Goal: Information Seeking & Learning: Compare options

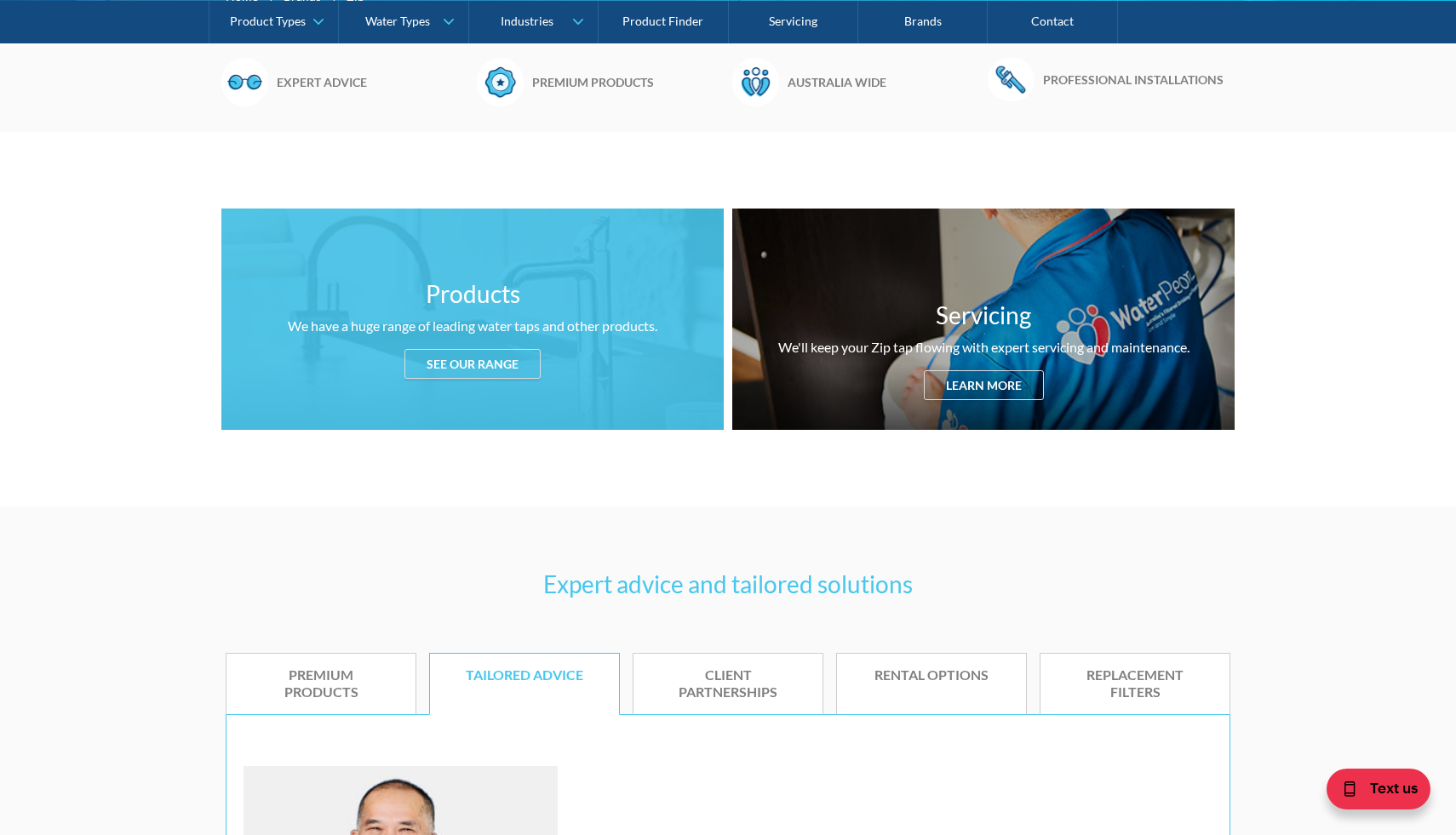
click at [490, 351] on div "See our range" at bounding box center [472, 364] width 136 height 30
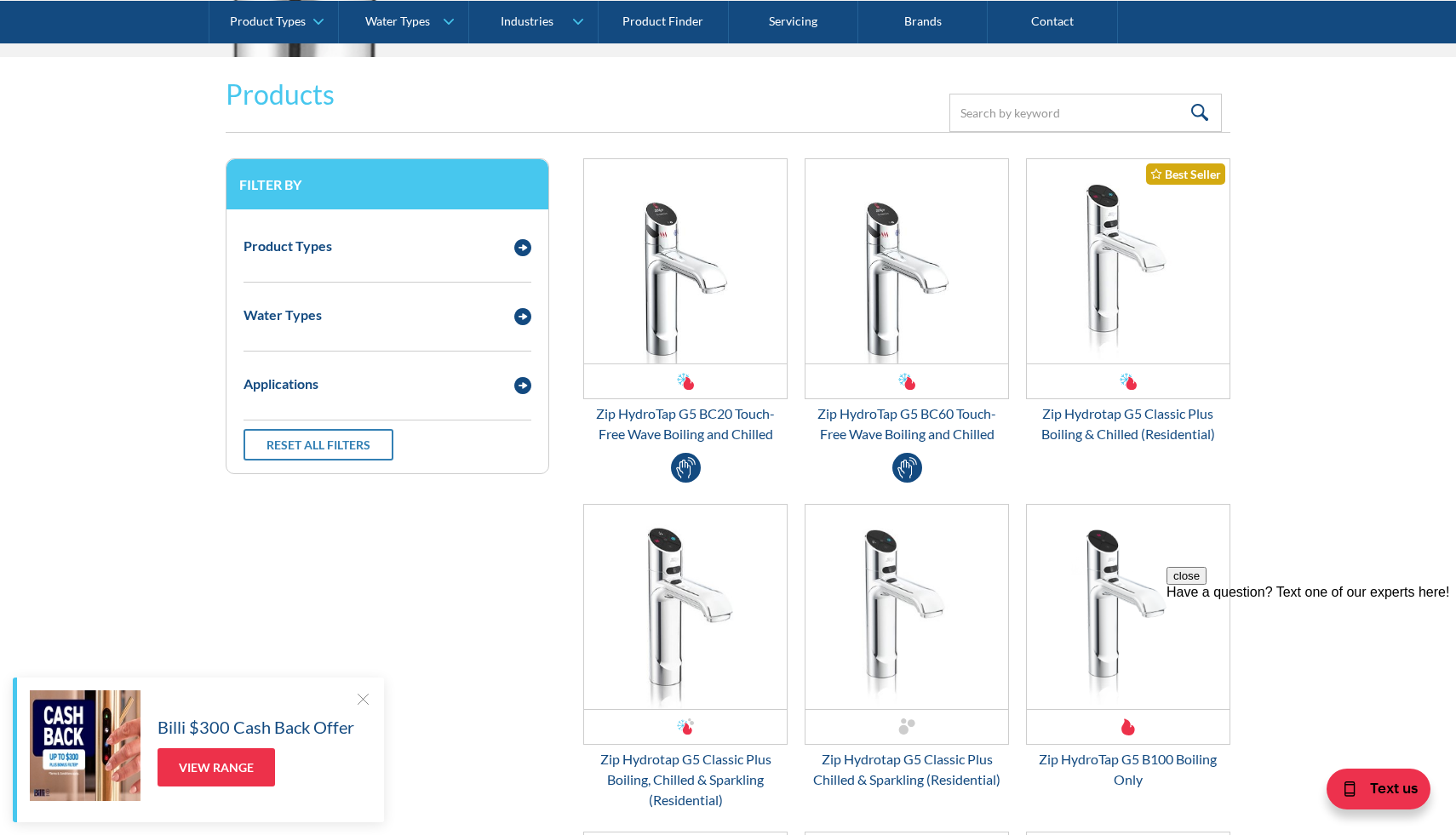
scroll to position [2190, 0]
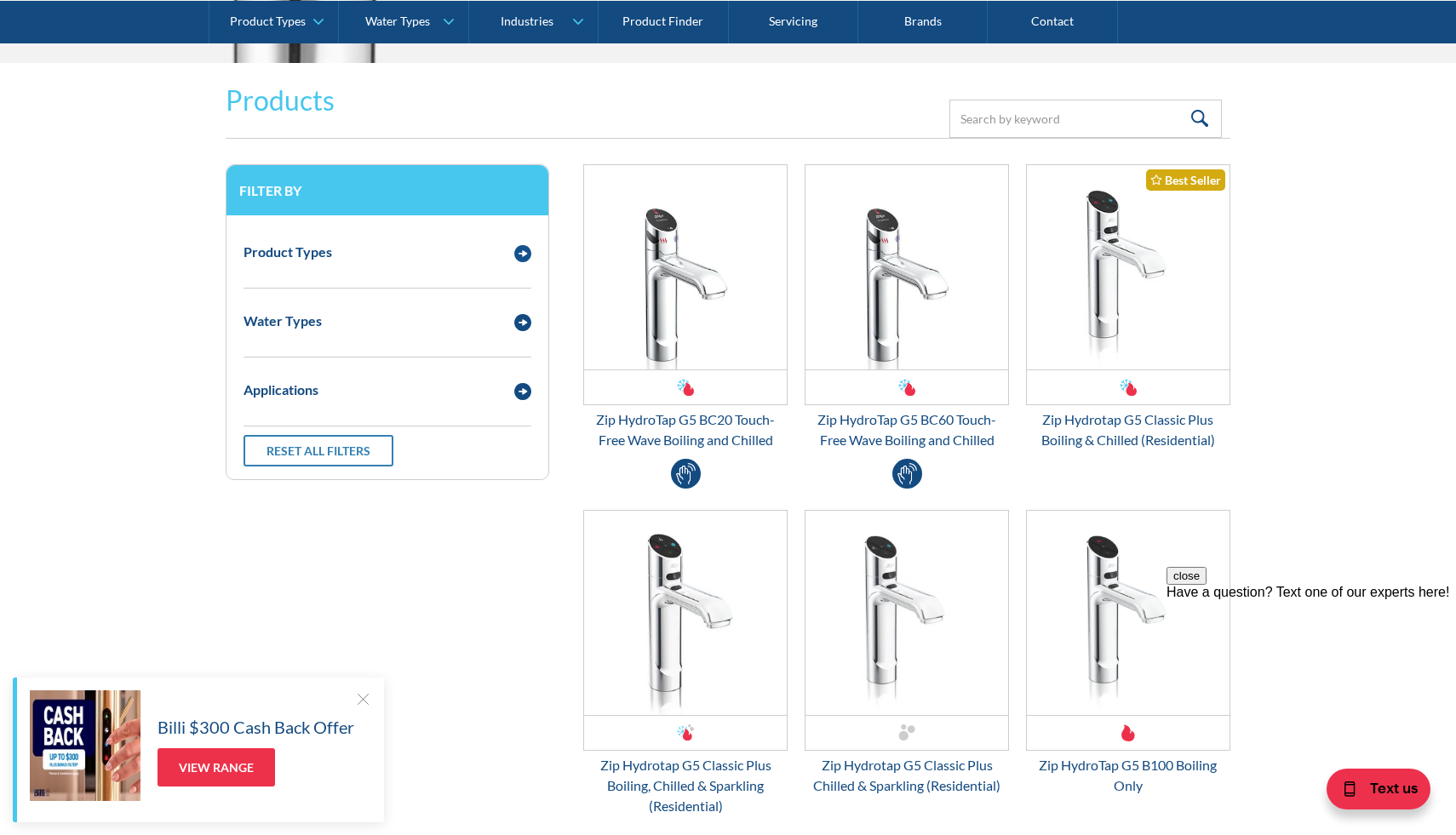
click at [521, 245] on img "Email Form 3" at bounding box center [522, 254] width 17 height 17
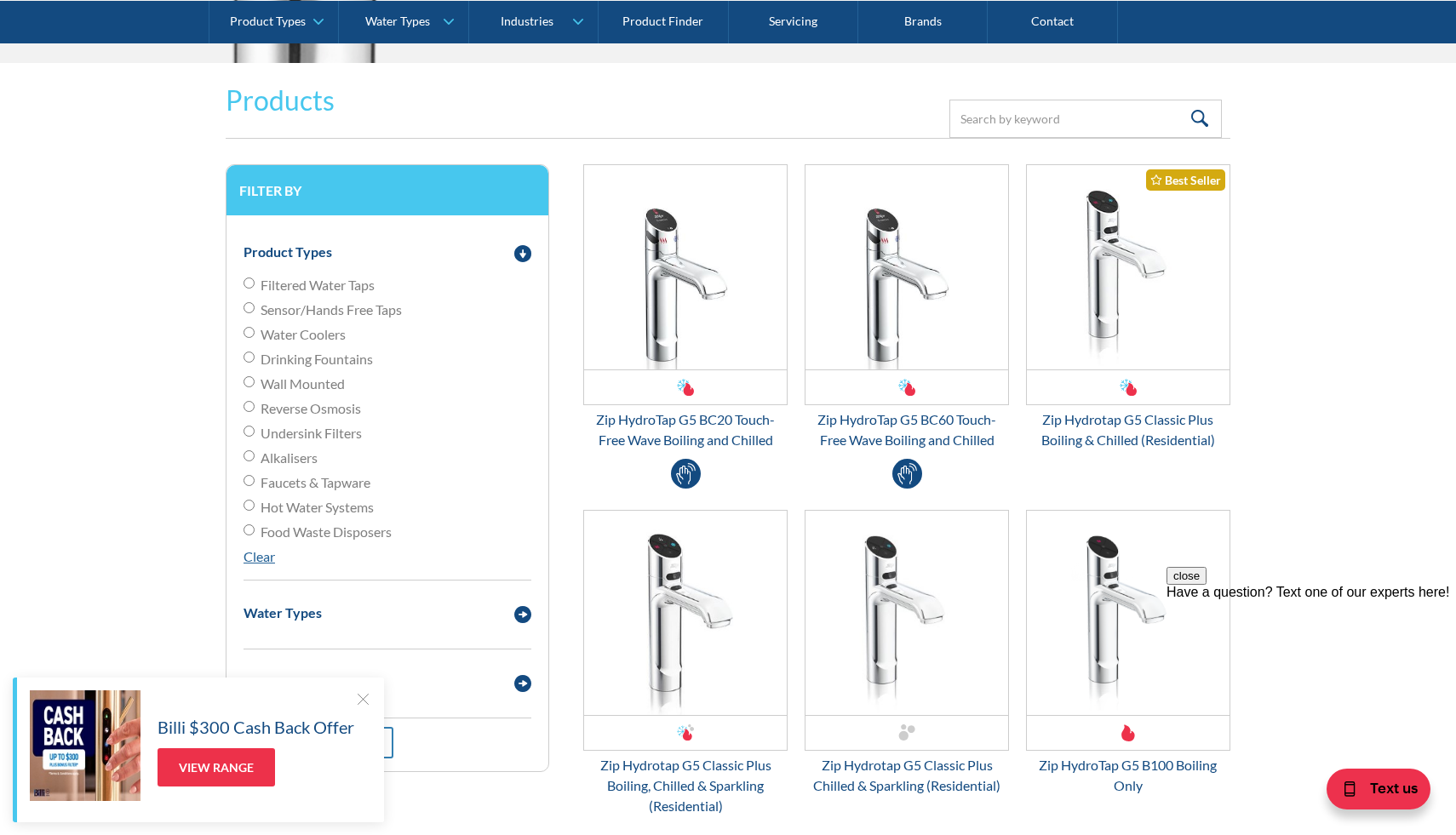
click at [249, 281] on input "Filtered Water Taps" at bounding box center [249, 283] width 11 height 11
radio input "true"
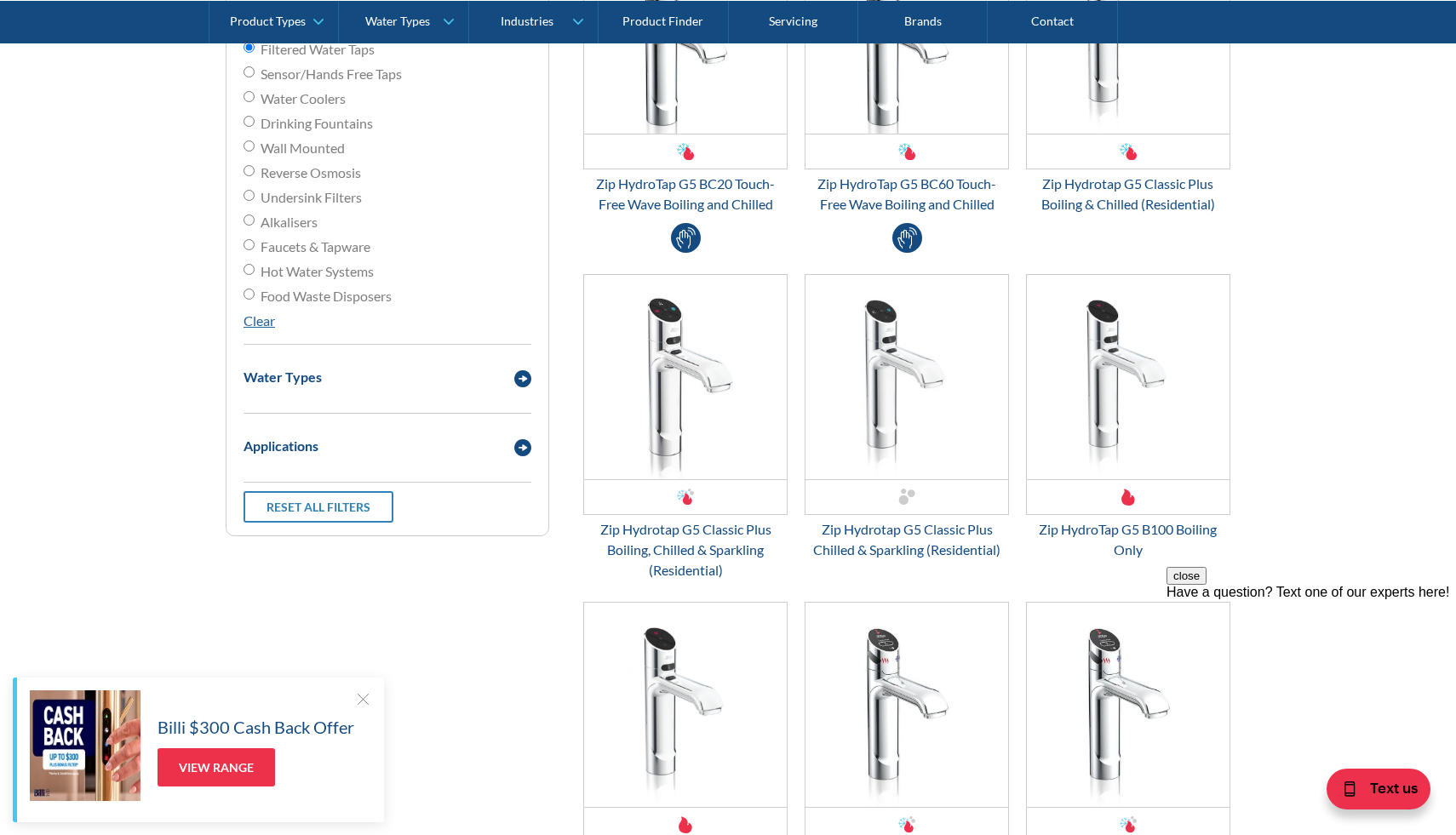
scroll to position [2434, 0]
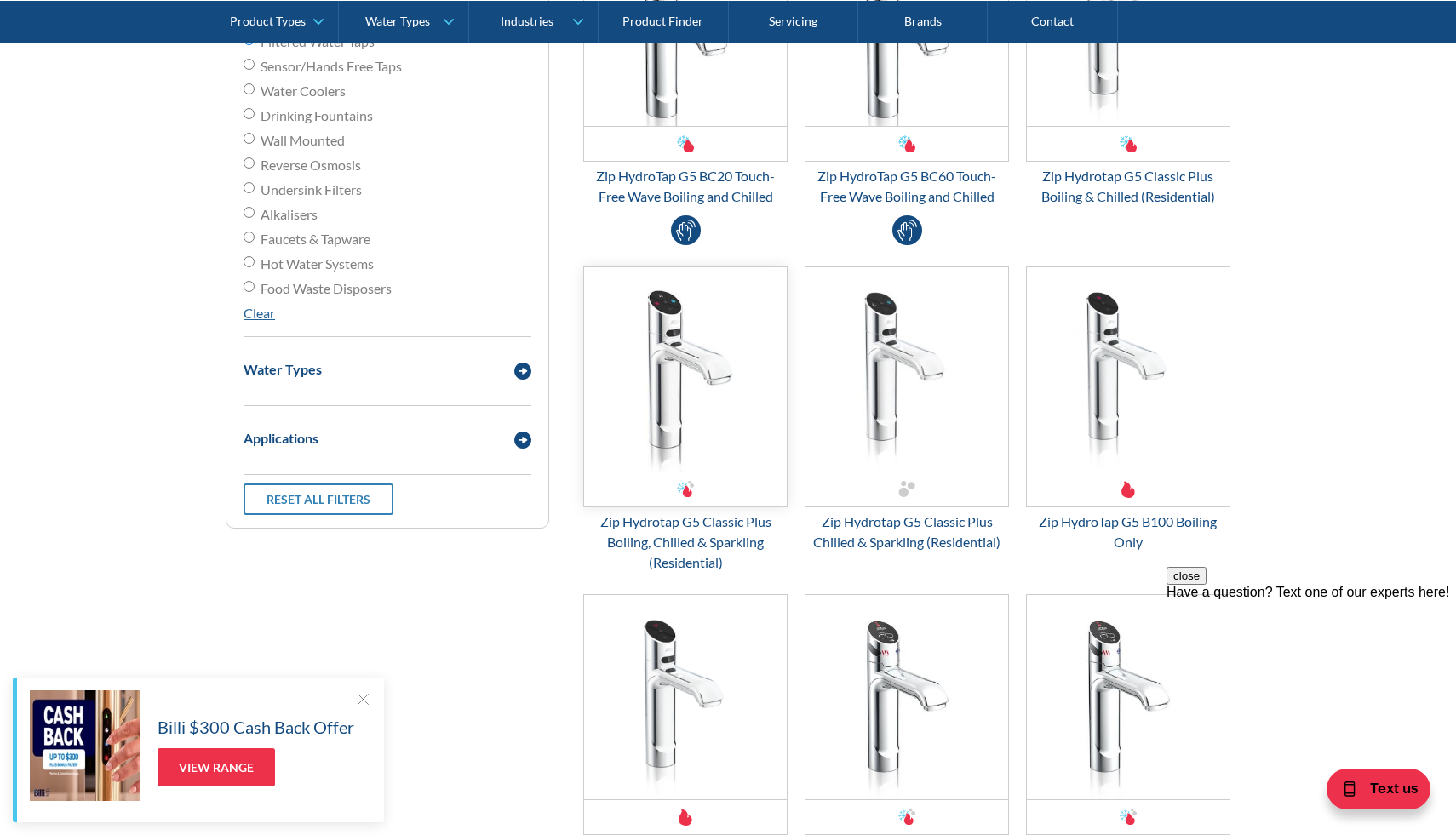
click at [704, 402] on img "Email Form 3" at bounding box center [686, 370] width 203 height 205
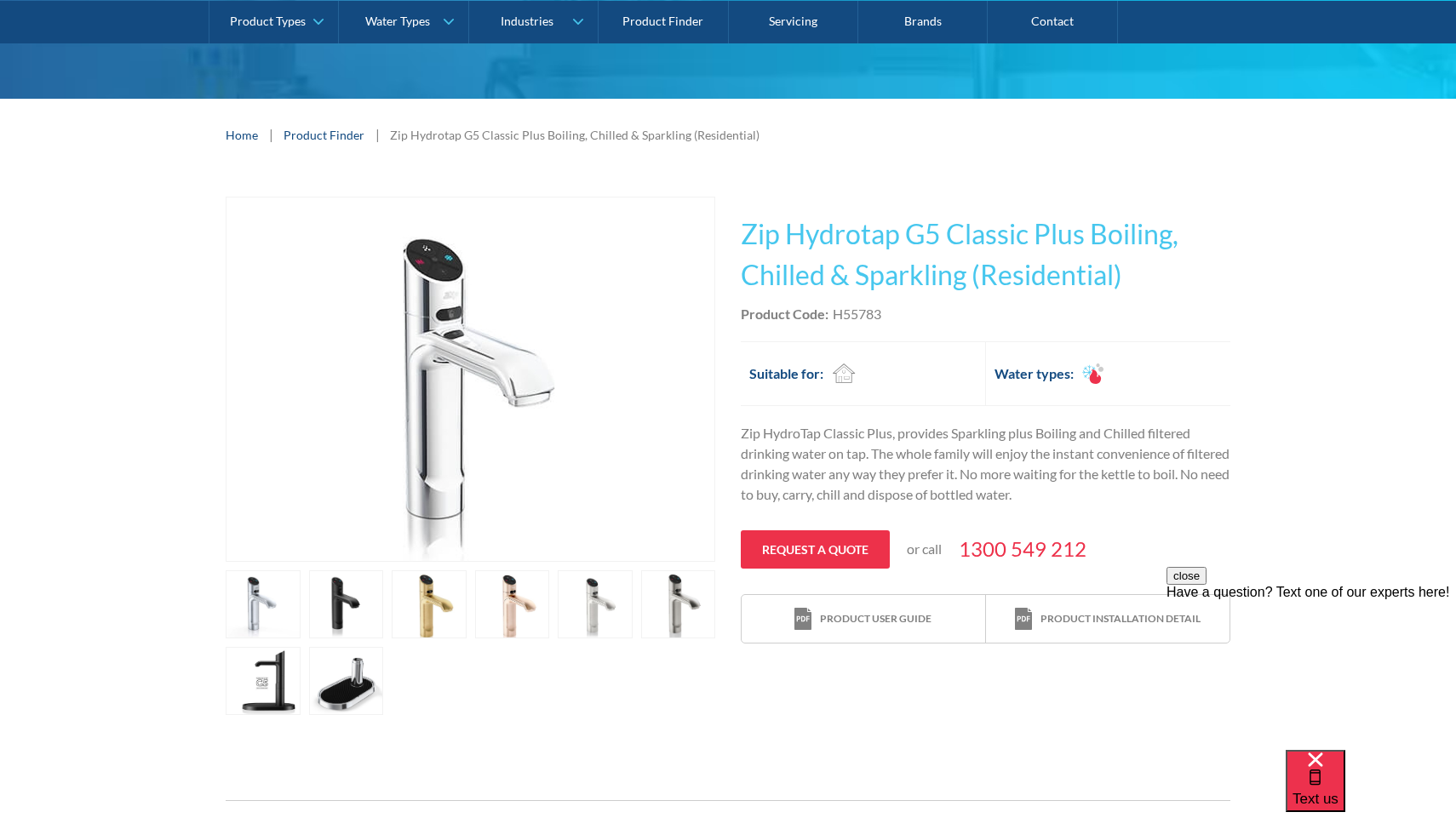
scroll to position [193, 0]
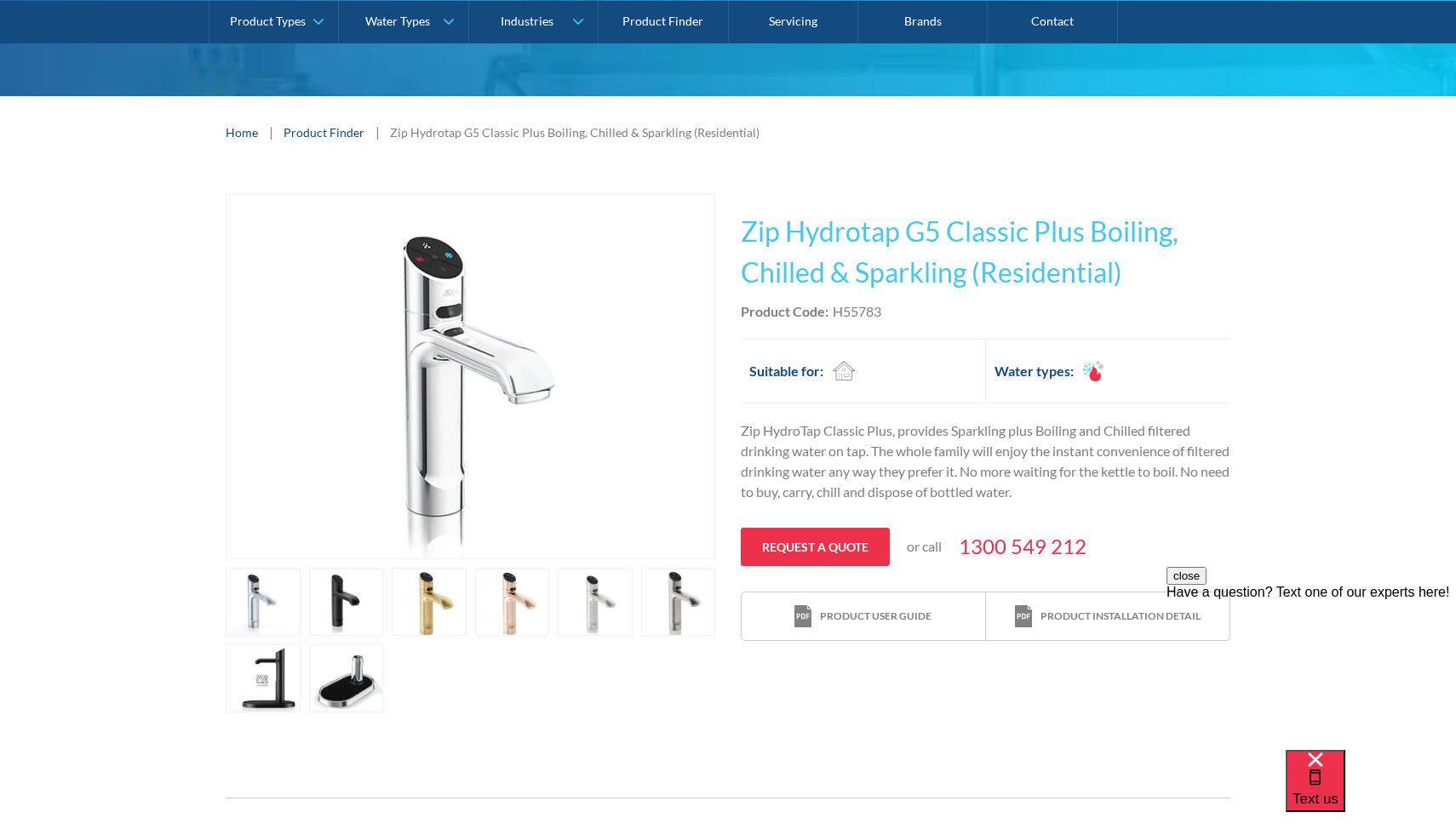
click at [304, 670] on div at bounding box center [470, 640] width 489 height 145
click at [354, 670] on link "open lightbox" at bounding box center [347, 678] width 75 height 69
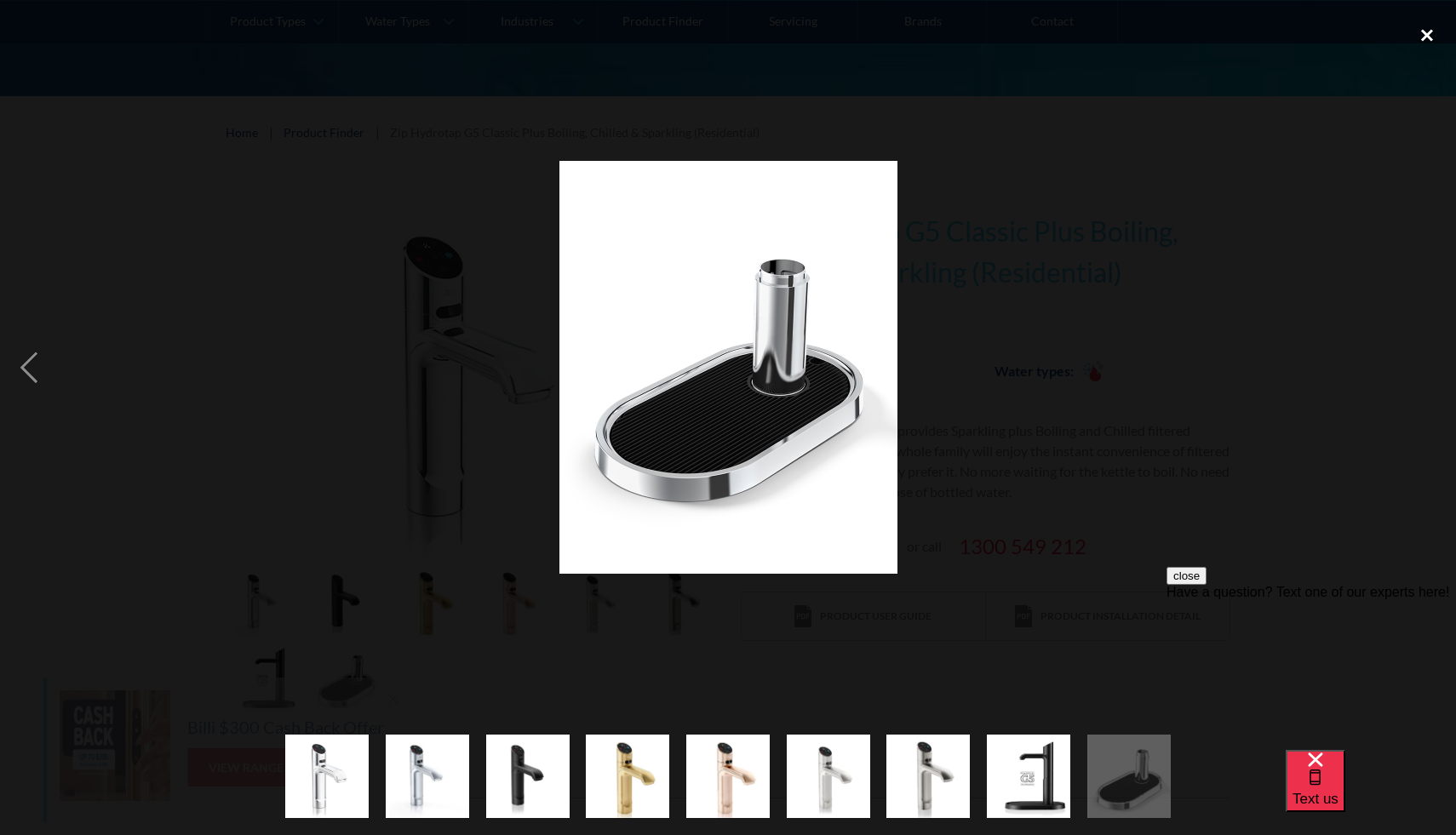
click at [1423, 27] on div "close lightbox" at bounding box center [1427, 36] width 58 height 38
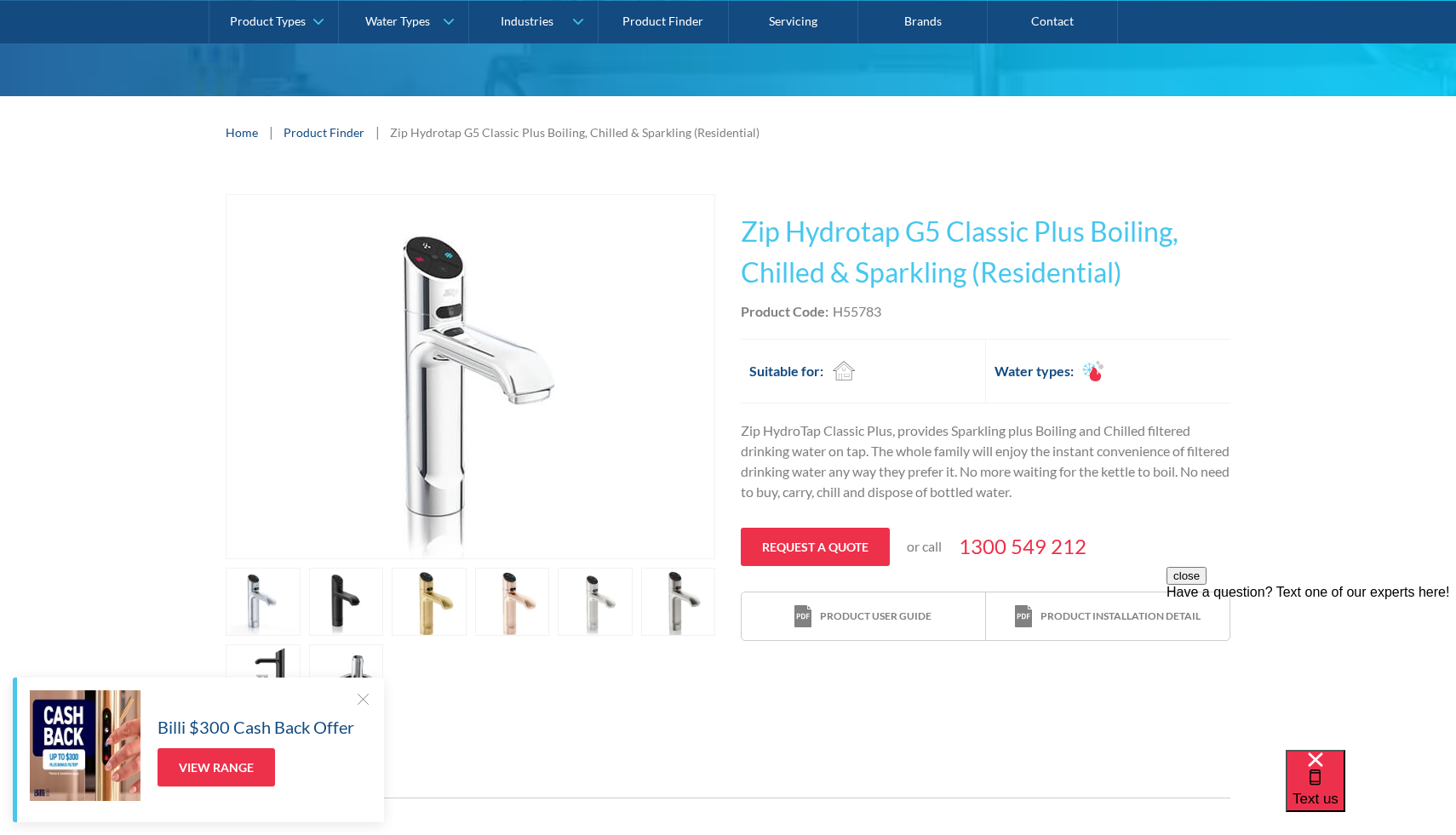
click at [322, 577] on link "open lightbox" at bounding box center [347, 601] width 75 height 69
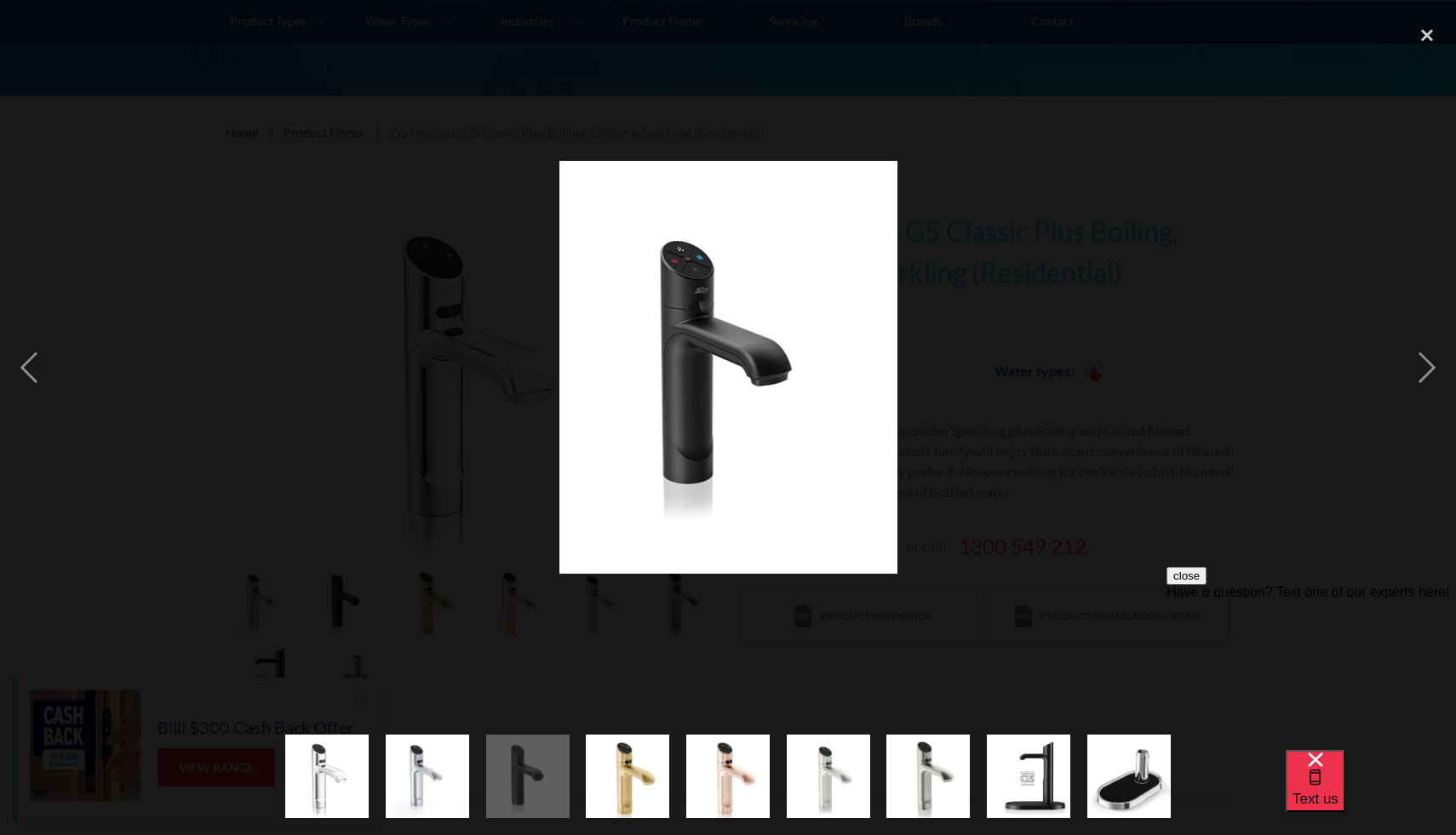
click at [622, 757] on img "show item 4 of 9" at bounding box center [627, 776] width 84 height 102
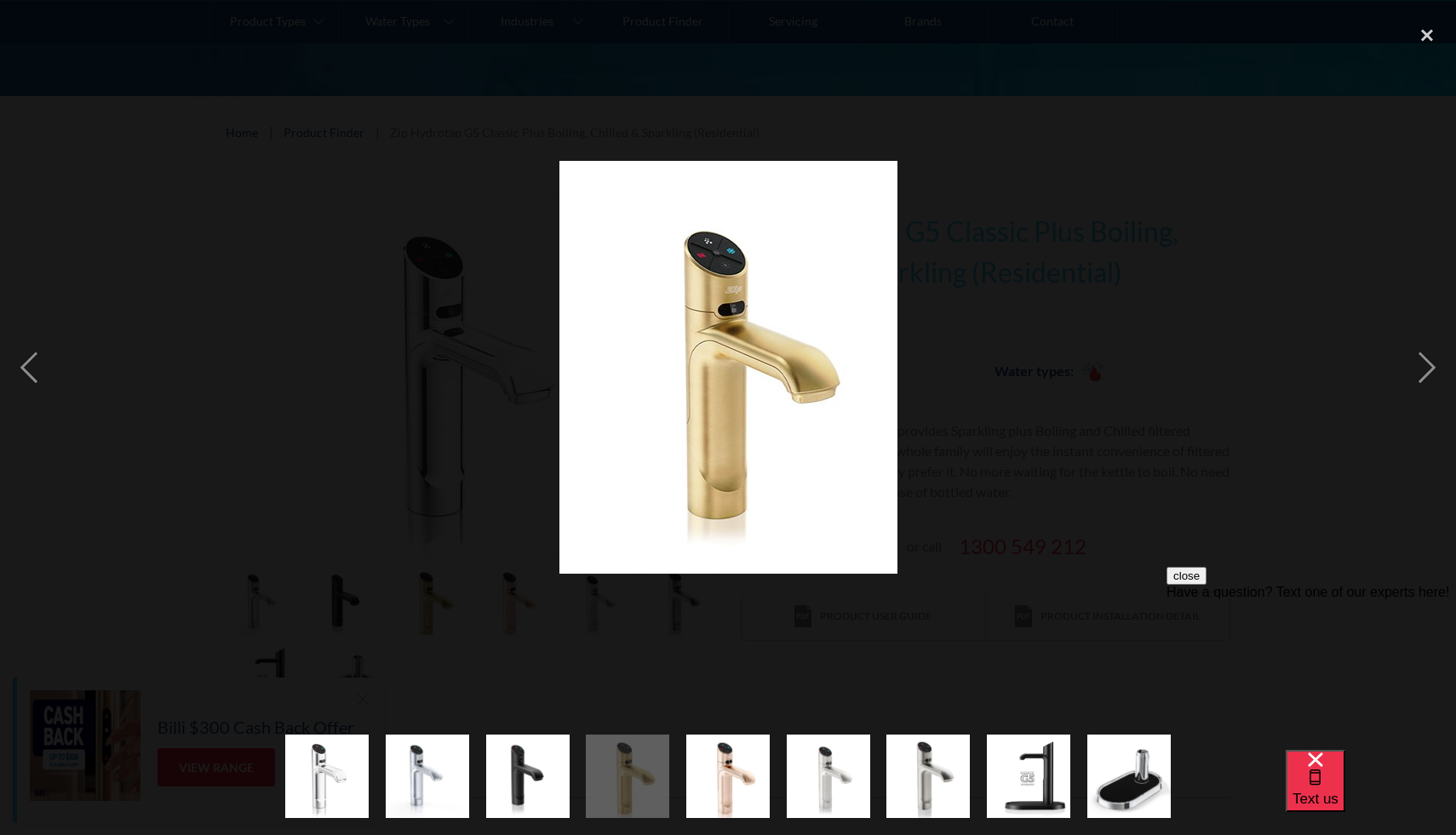
click at [731, 774] on img "show item 5 of 9" at bounding box center [727, 776] width 84 height 102
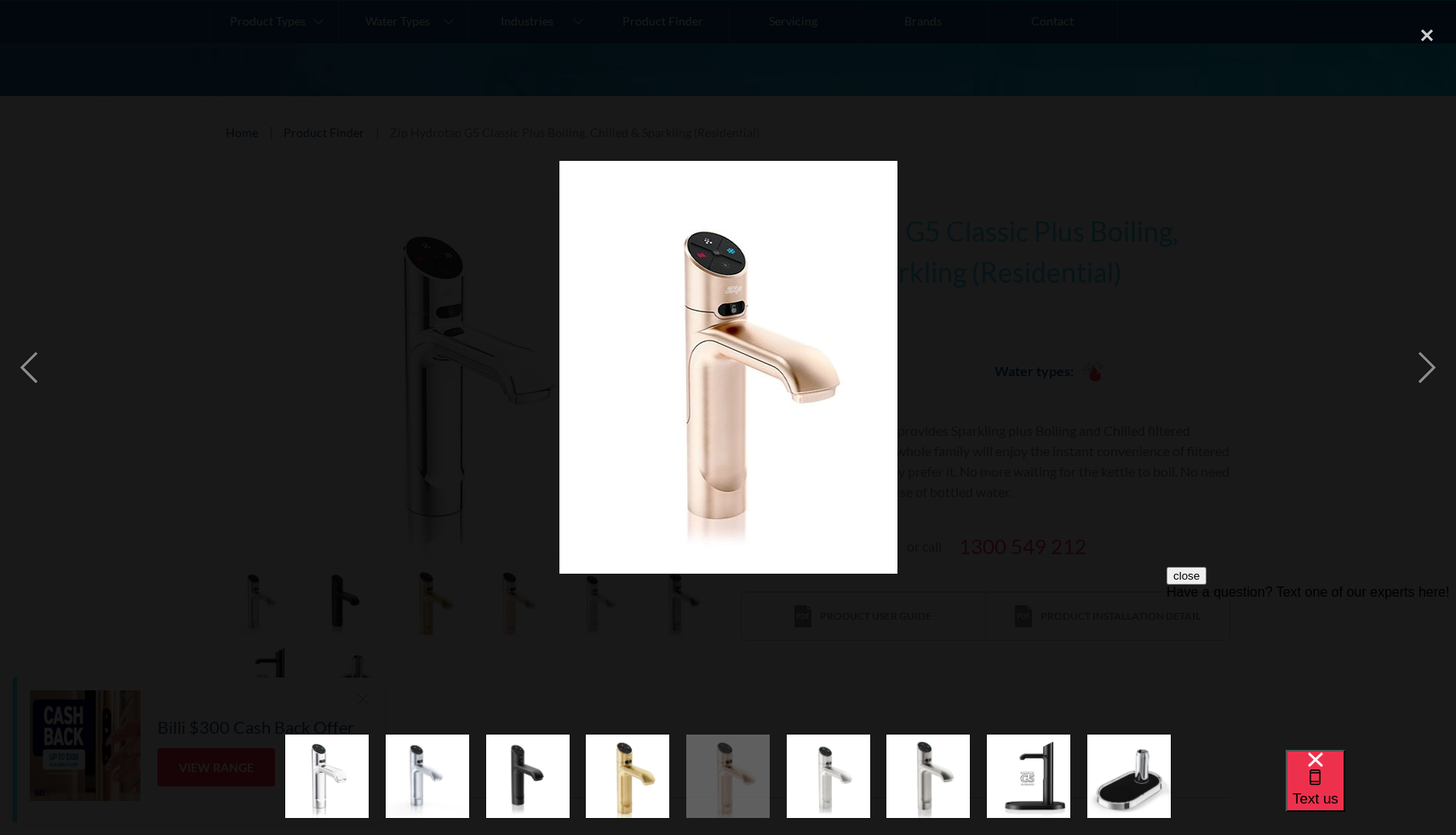
click at [814, 776] on img "show item 6 of 9" at bounding box center [828, 776] width 84 height 102
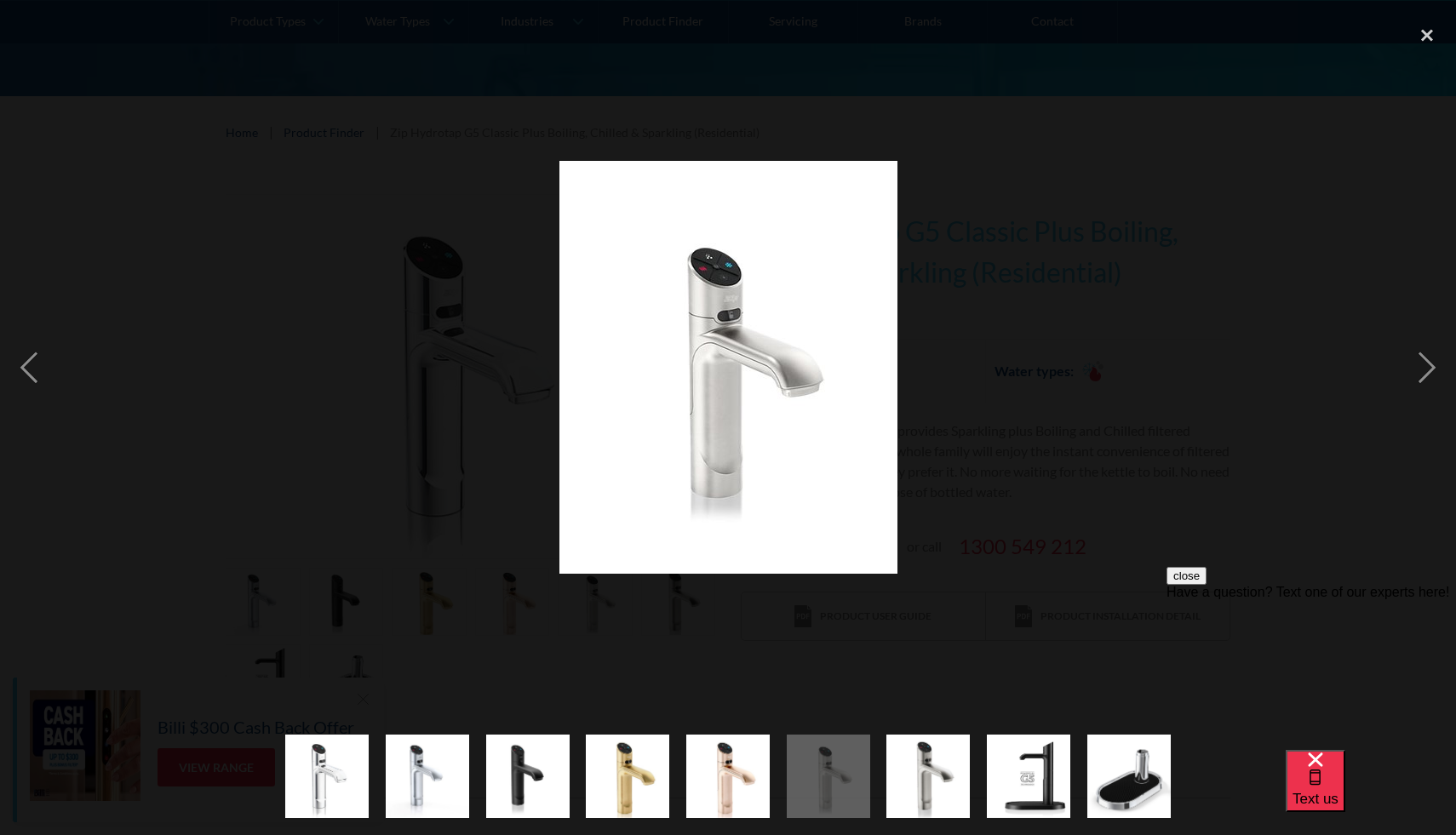
click at [934, 761] on img "show item 7 of 9" at bounding box center [927, 776] width 84 height 102
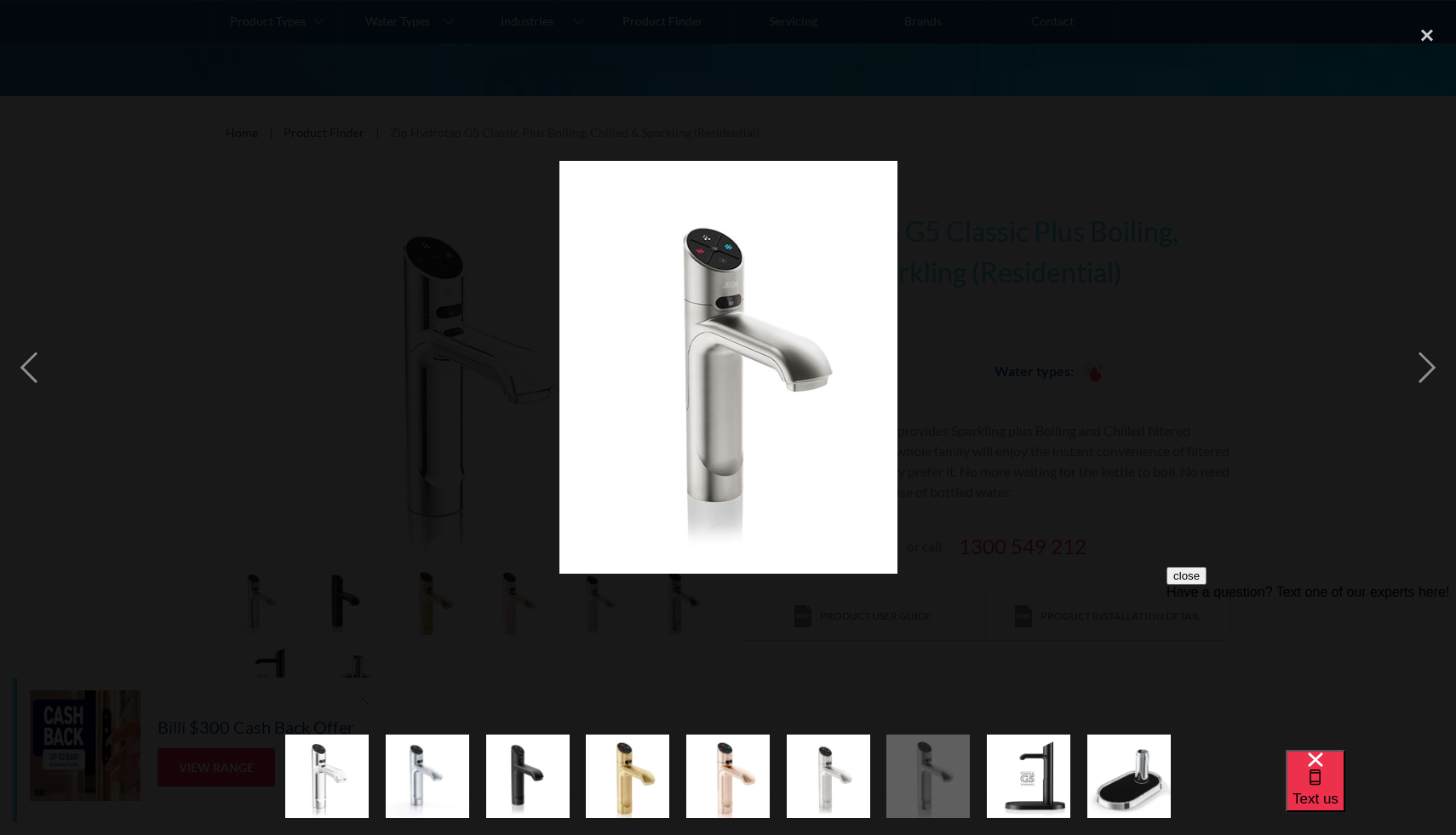
click at [1030, 766] on img "show item 8 of 9" at bounding box center [1028, 776] width 84 height 84
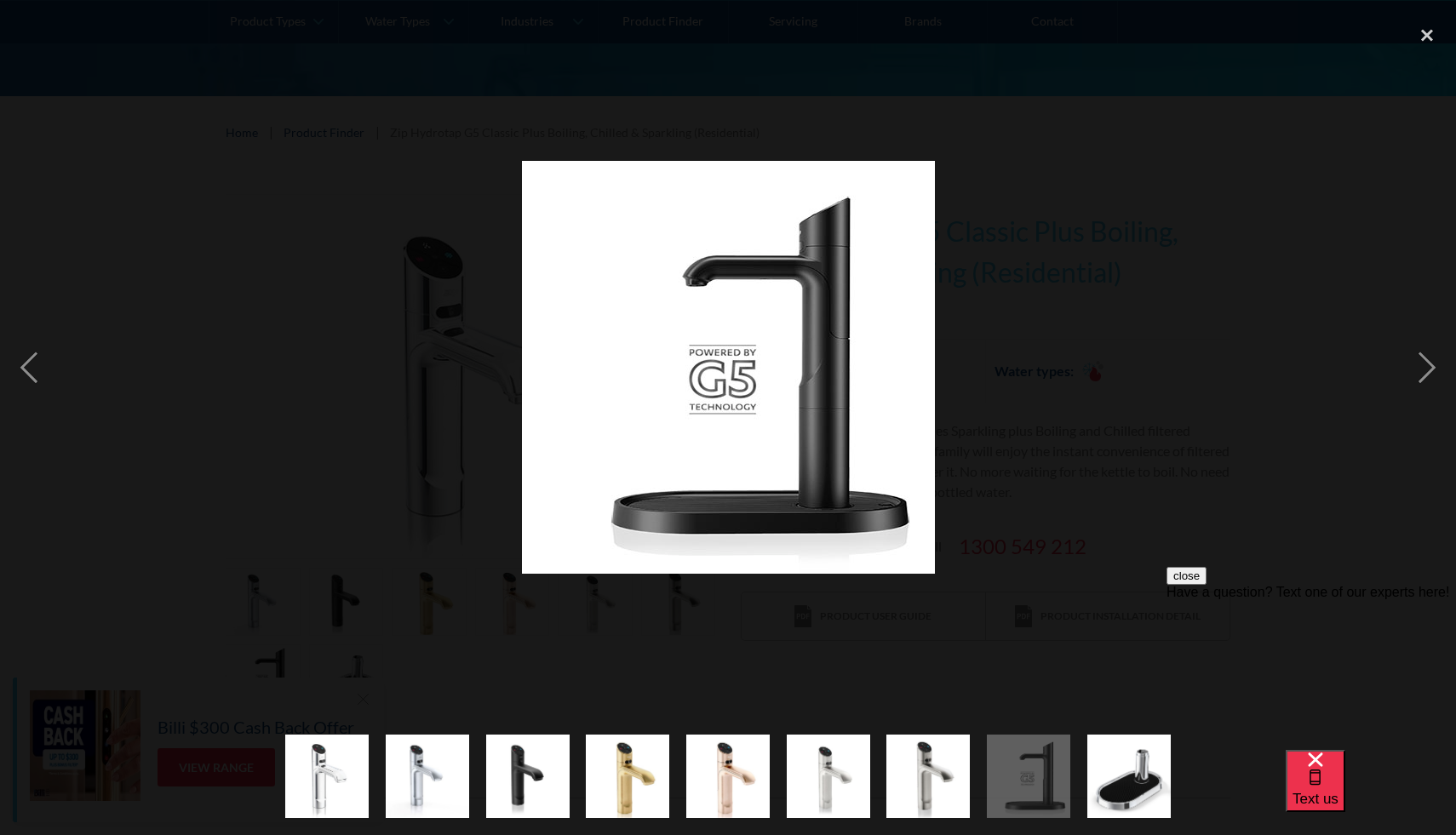
click at [1107, 775] on img "show item 9 of 9" at bounding box center [1128, 776] width 84 height 102
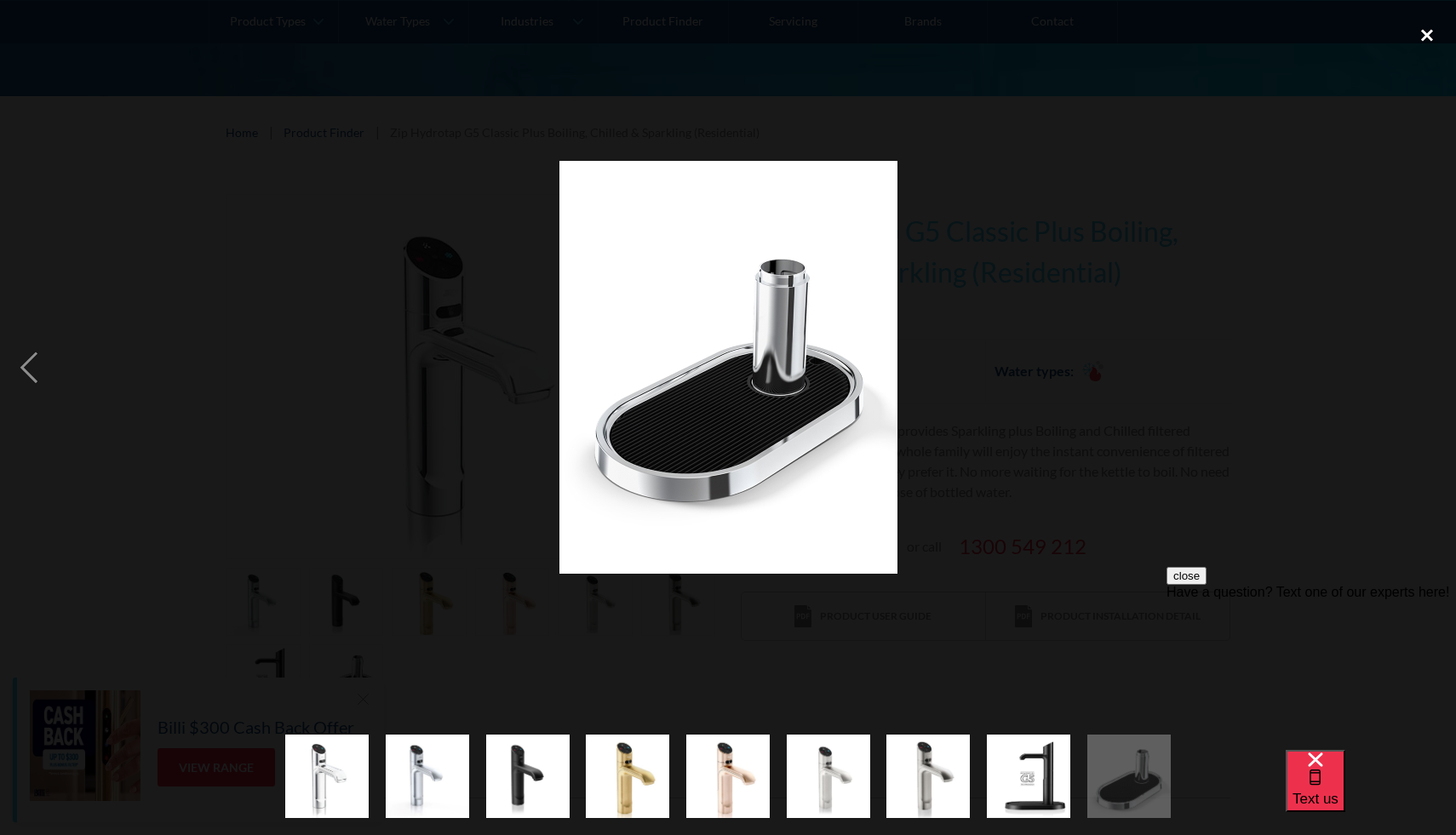
click at [1433, 19] on div "close lightbox" at bounding box center [1427, 36] width 58 height 38
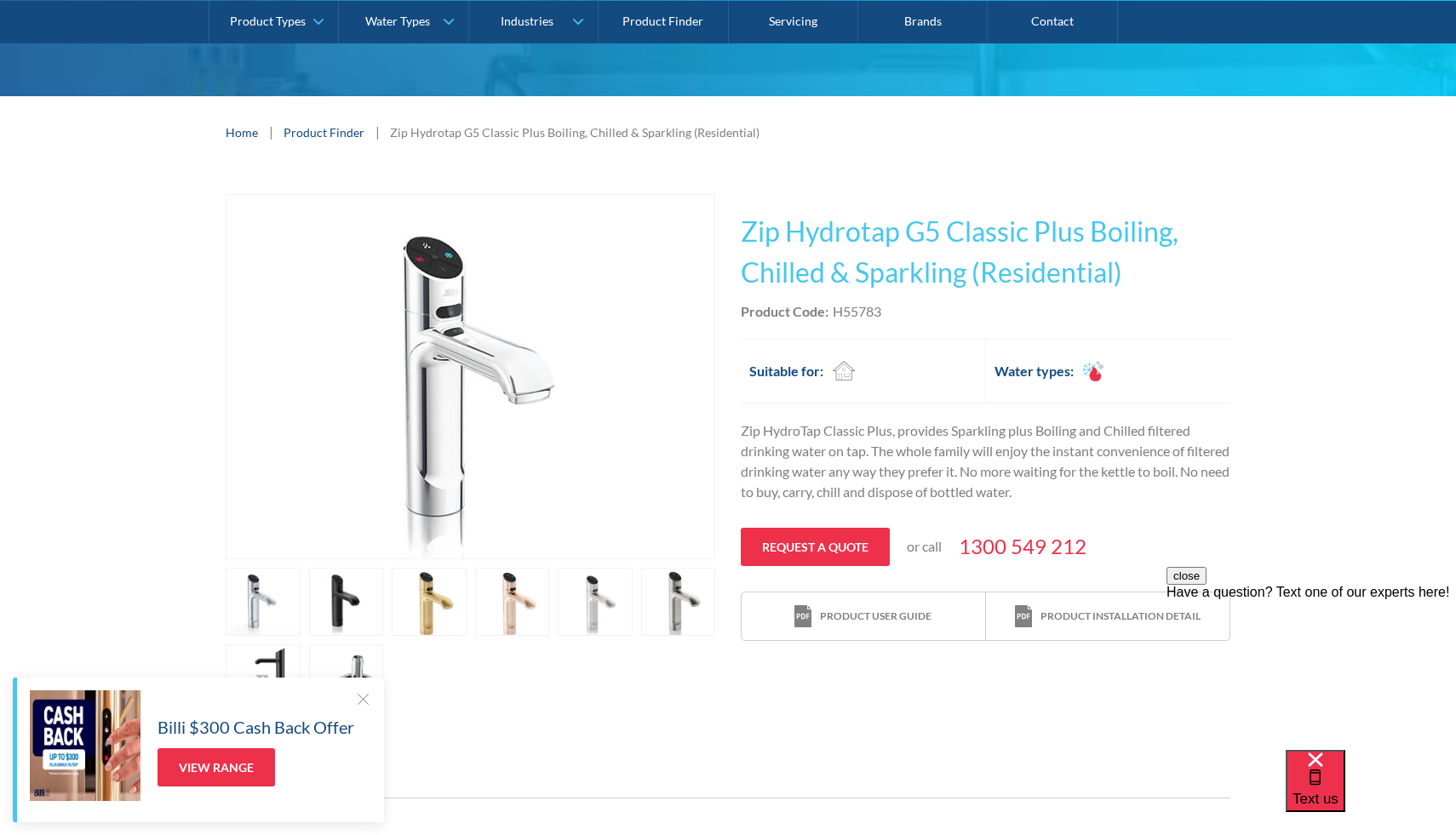
click at [356, 698] on div at bounding box center [363, 699] width 17 height 17
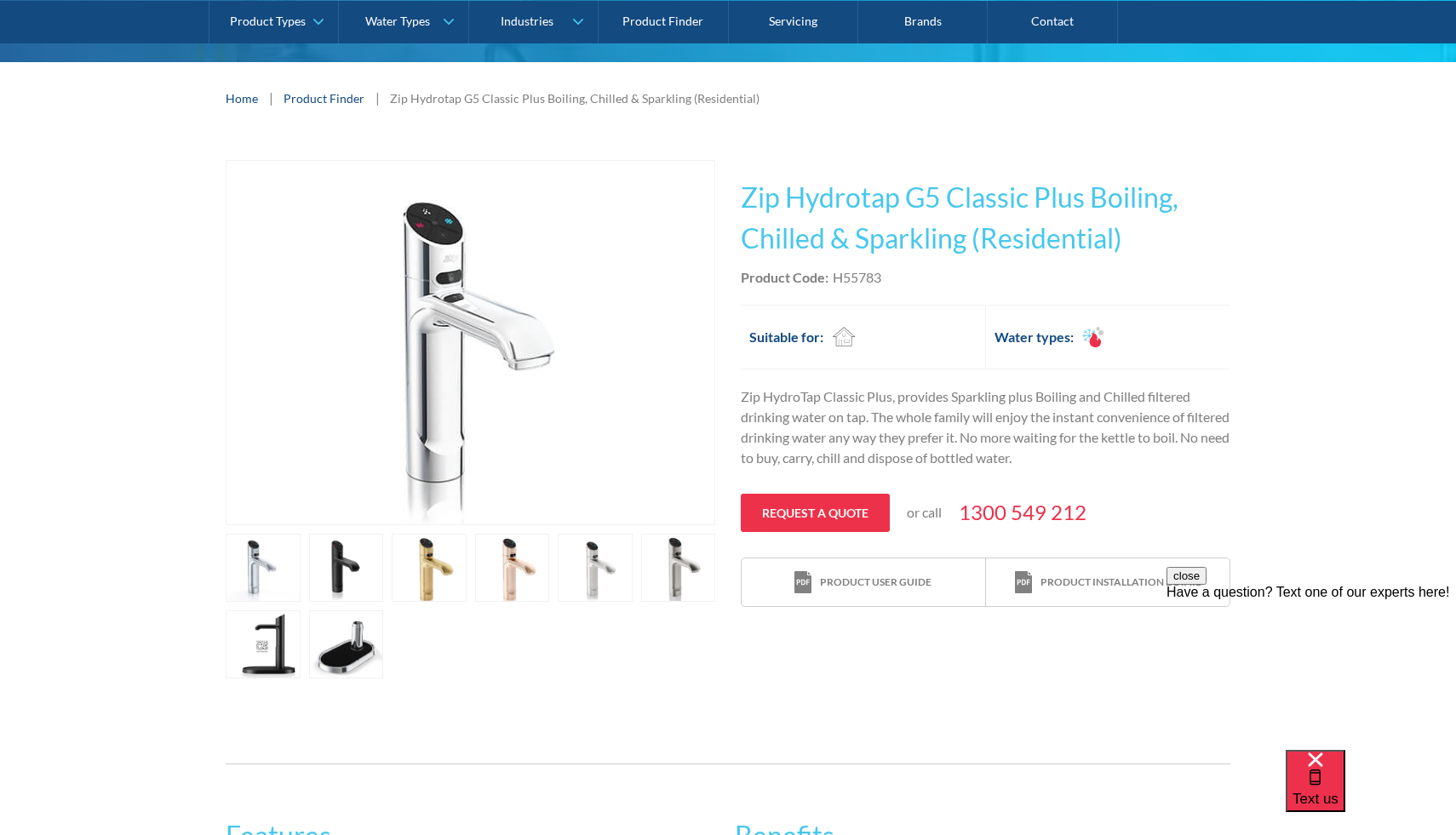
scroll to position [146, 0]
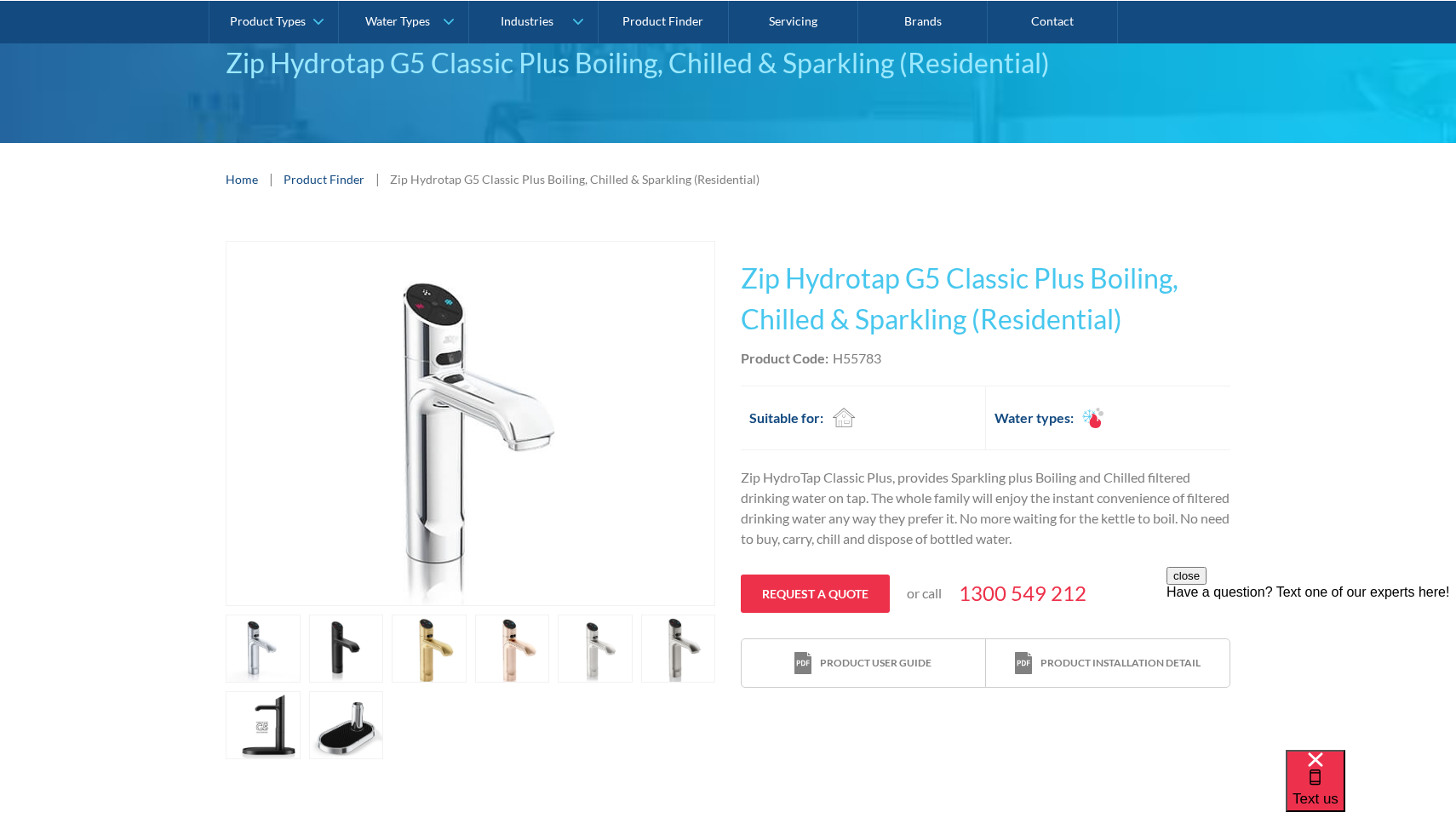
click at [430, 641] on link "open lightbox" at bounding box center [429, 648] width 75 height 69
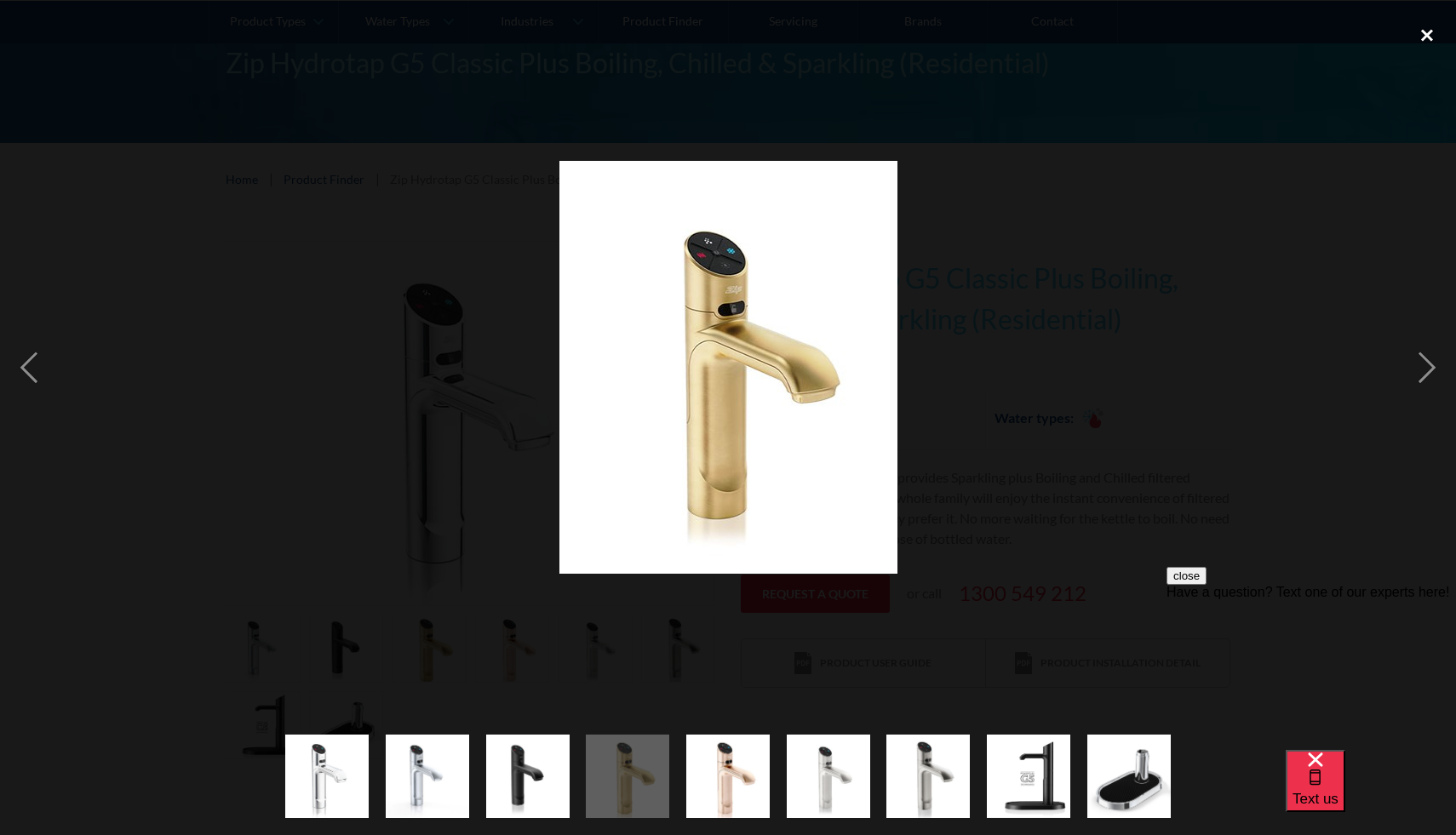
click at [1427, 29] on div "close lightbox" at bounding box center [1427, 36] width 58 height 38
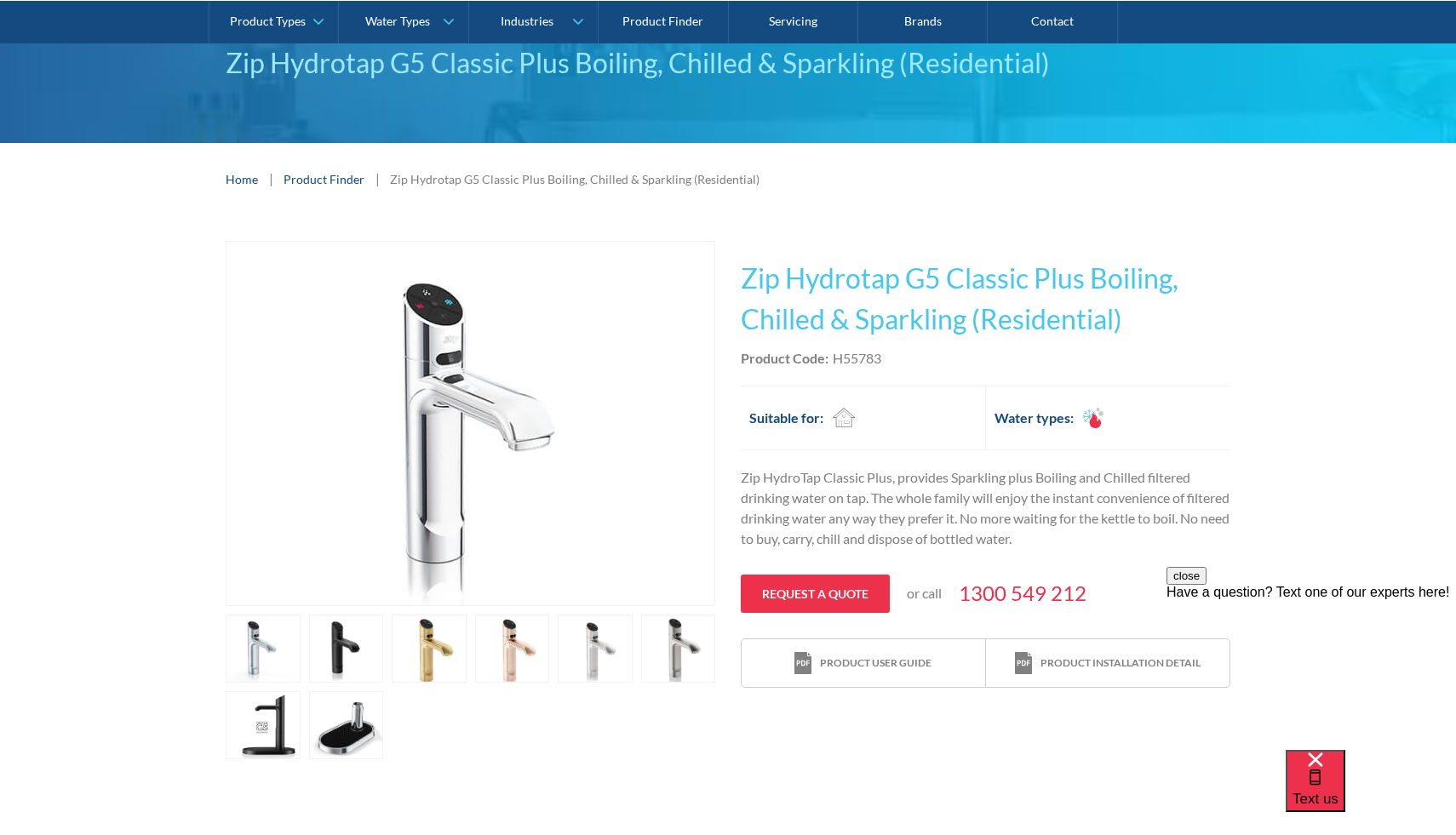
click at [421, 673] on link "open lightbox" at bounding box center [429, 648] width 75 height 69
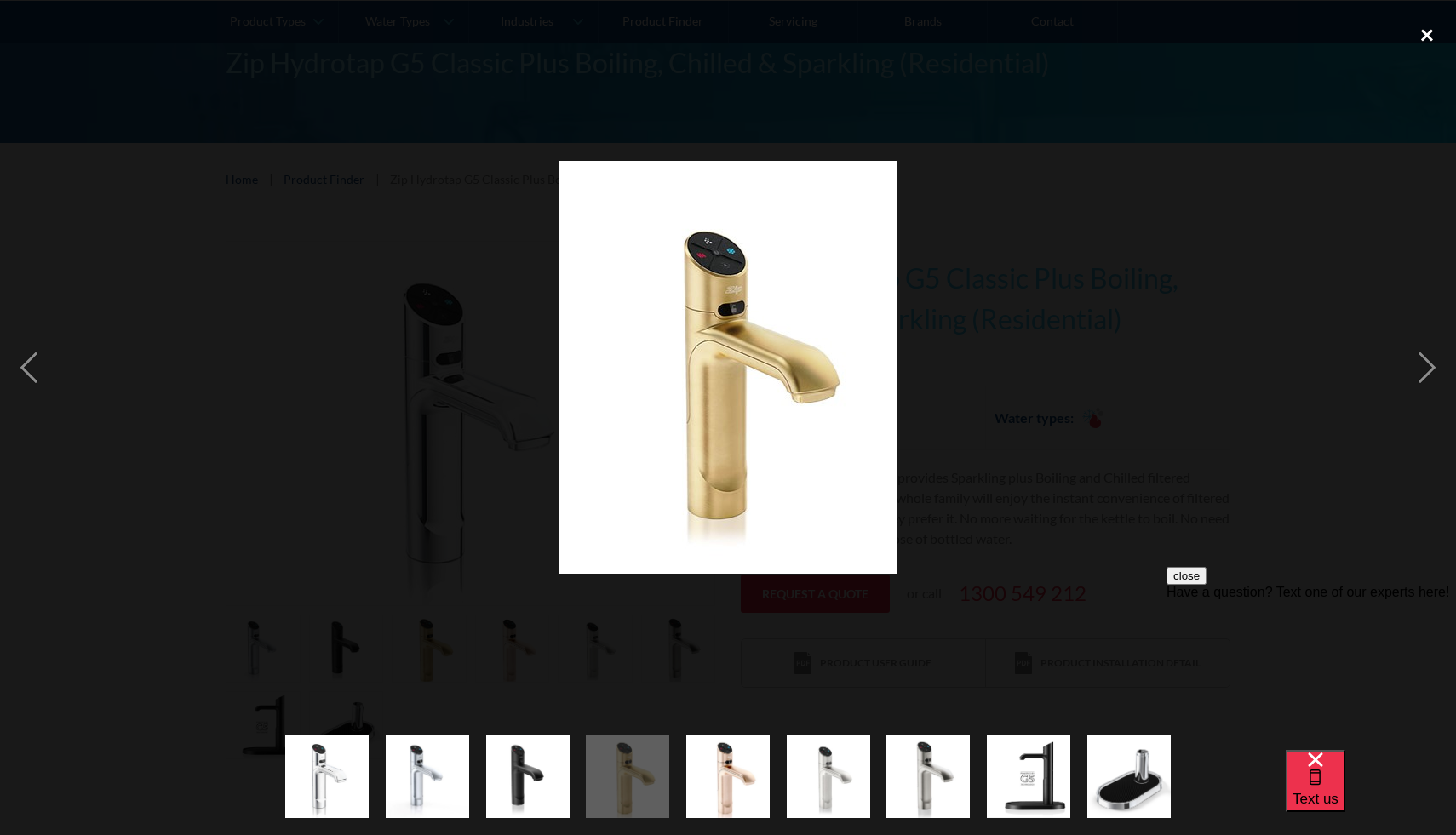
click at [1428, 38] on div "close lightbox" at bounding box center [1427, 36] width 58 height 38
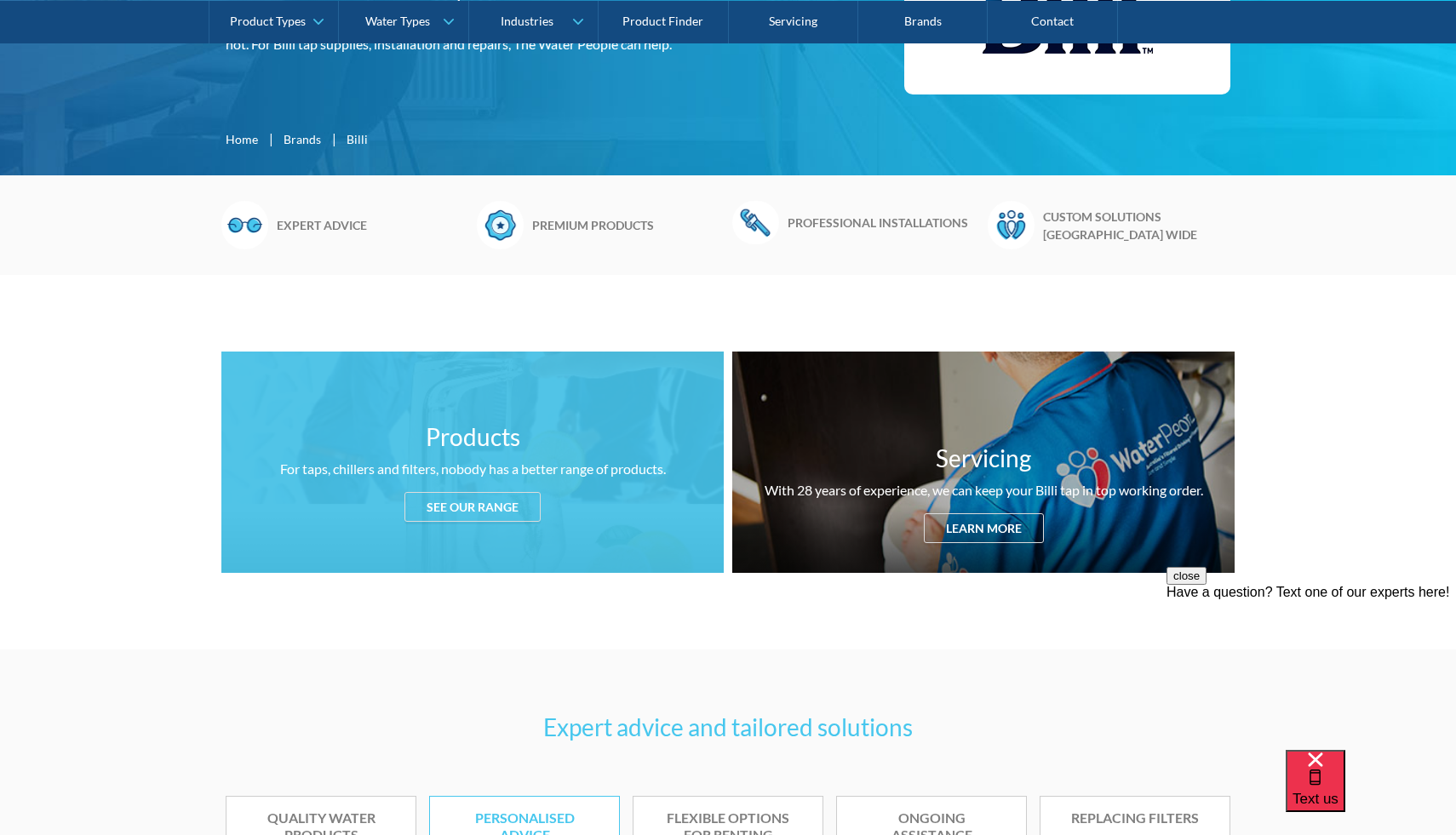
click at [492, 503] on div "See our range" at bounding box center [472, 507] width 136 height 30
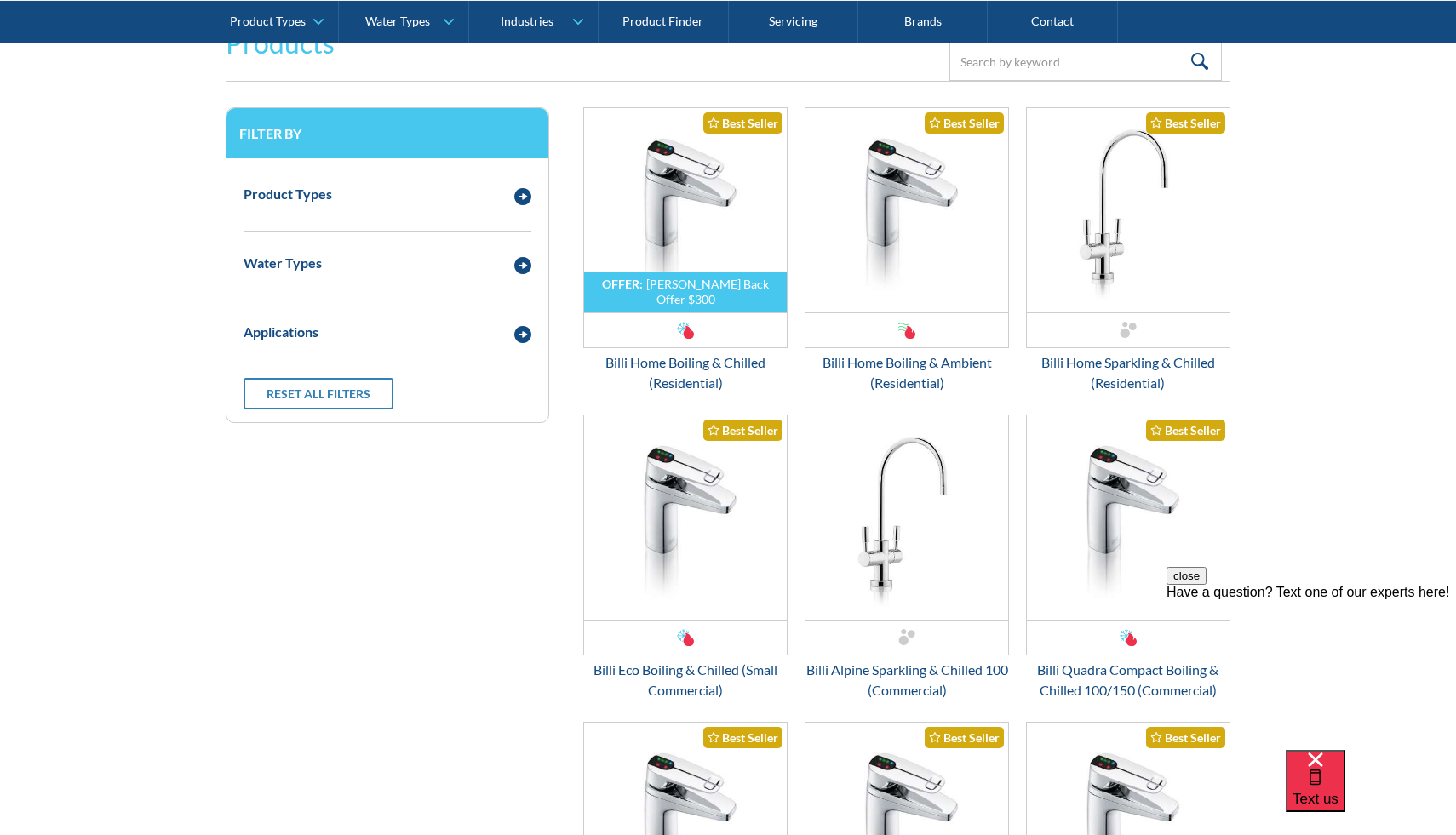
scroll to position [2247, 0]
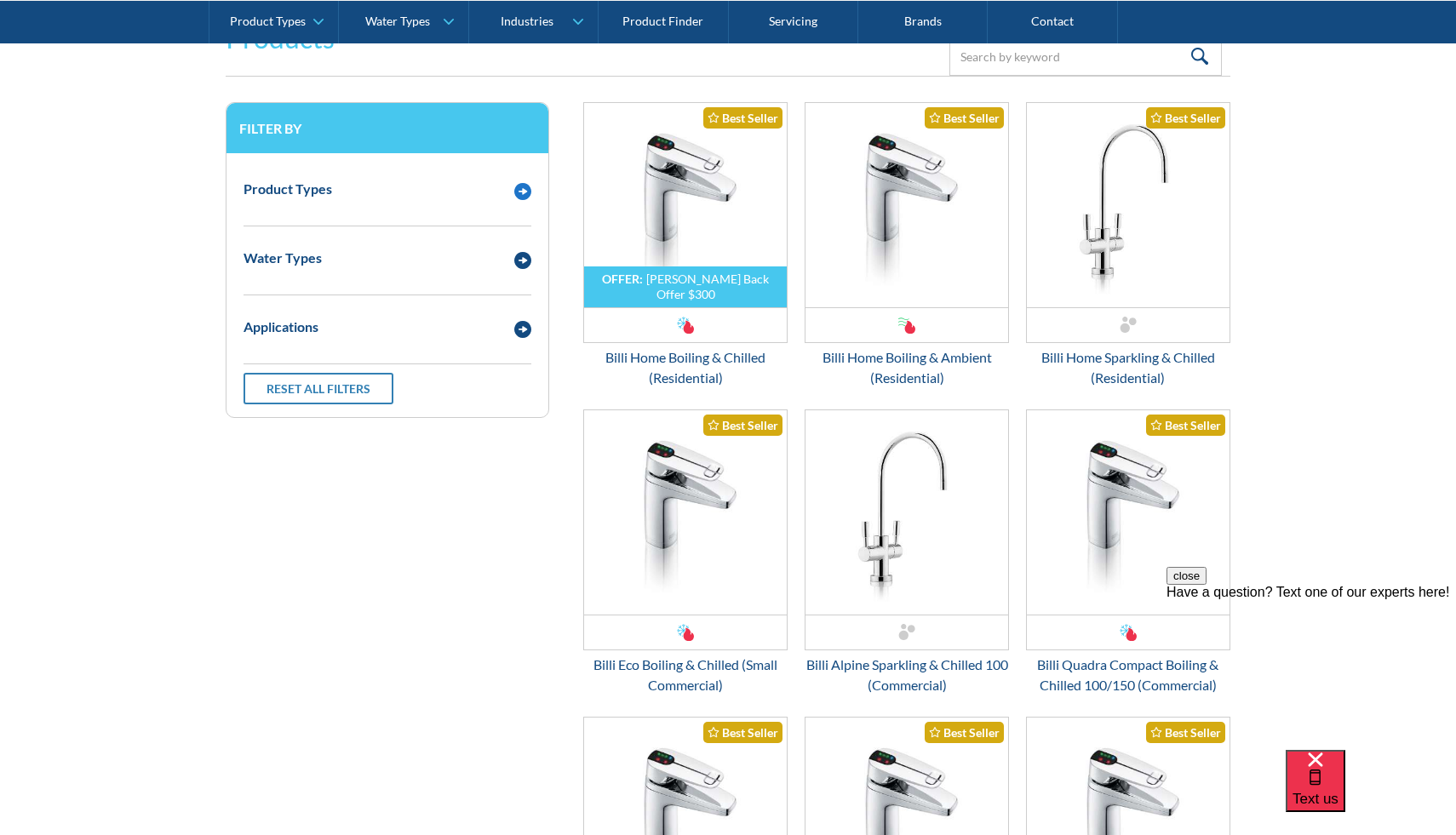
click at [522, 193] on img "Email Form 3" at bounding box center [522, 192] width 17 height 17
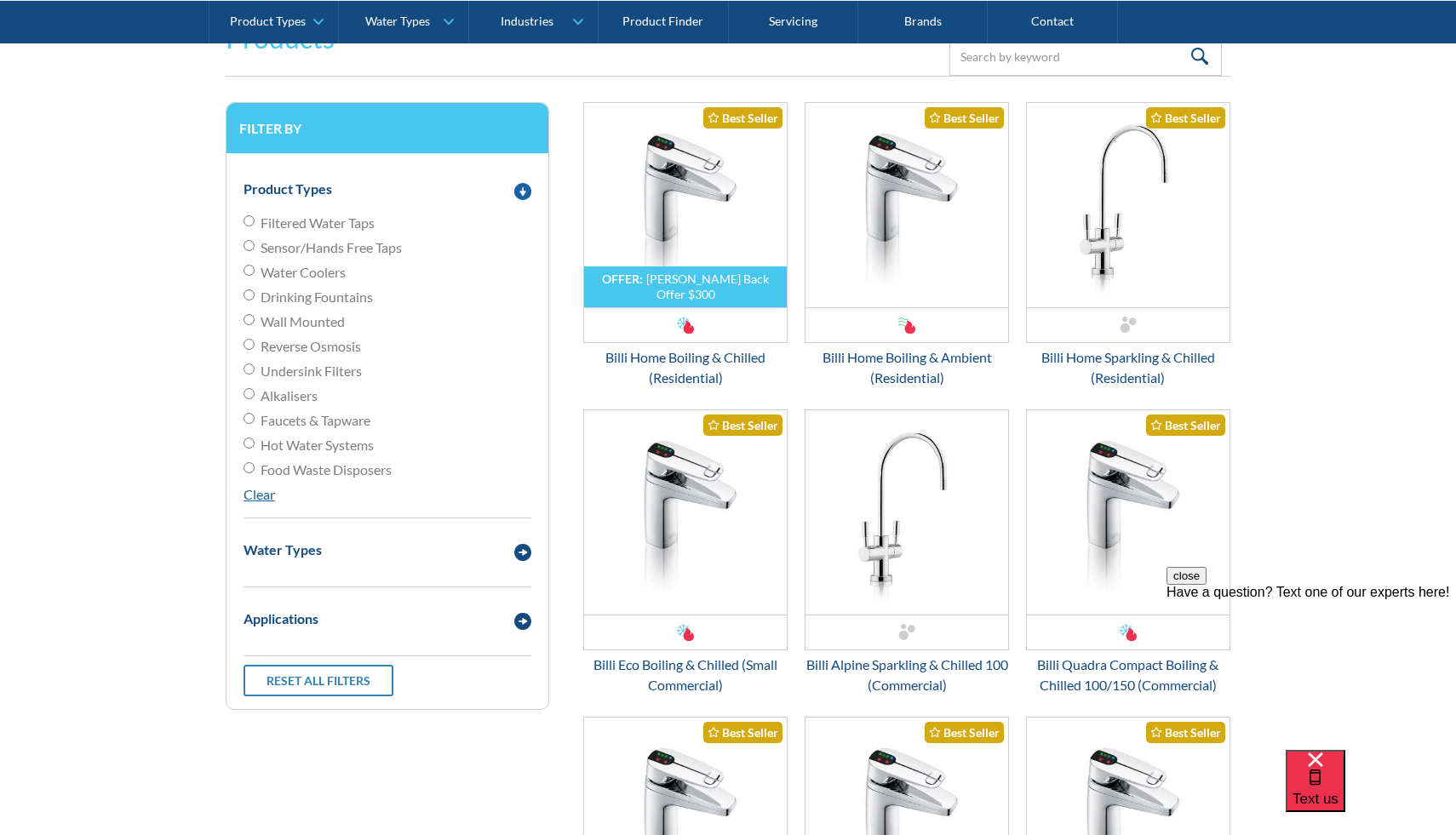
click at [247, 216] on input "Filtered Water Taps" at bounding box center [249, 221] width 11 height 11
radio input "true"
click at [526, 547] on img "Email Form 3" at bounding box center [522, 552] width 17 height 17
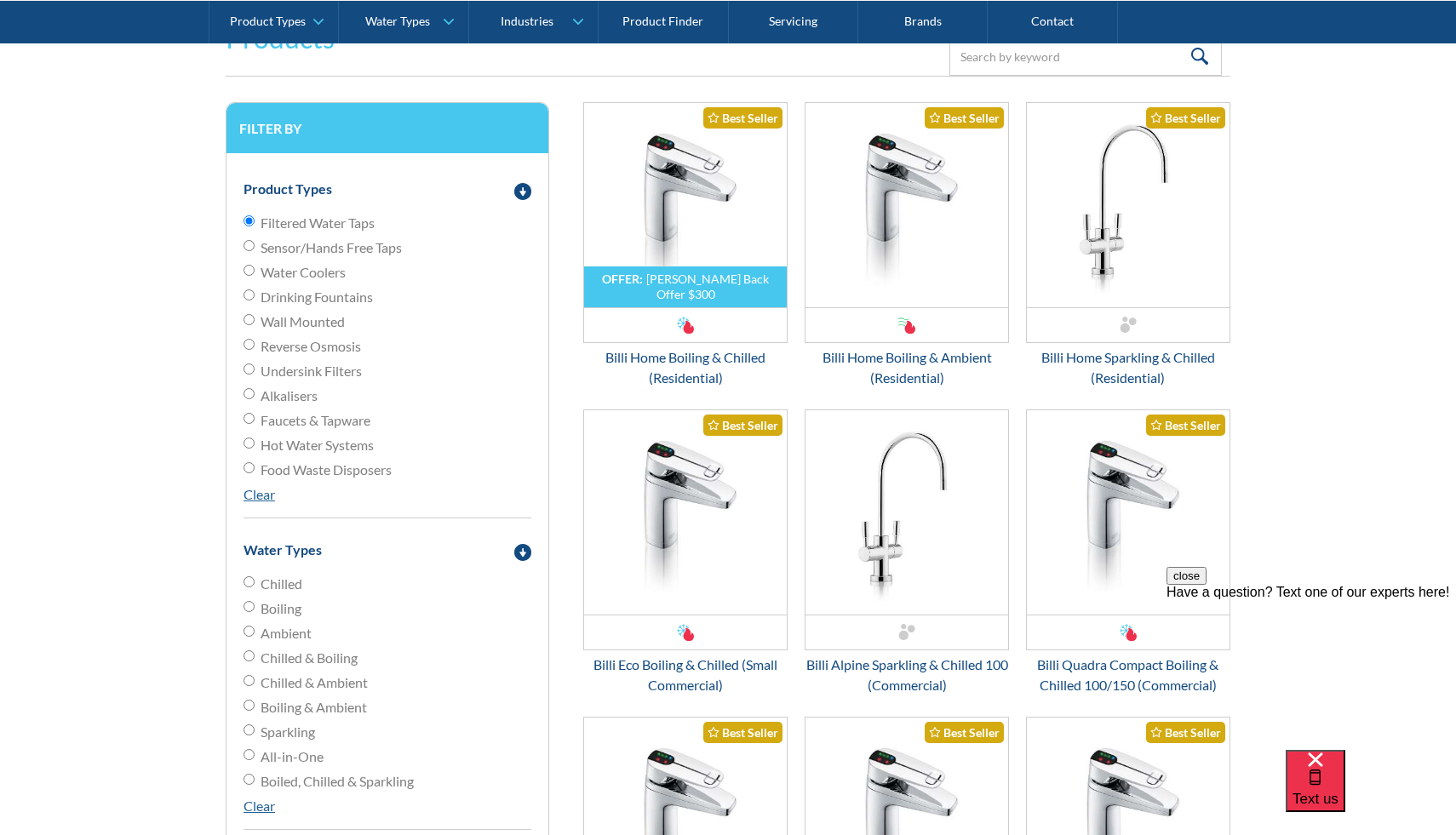
click at [245, 580] on input "Chilled" at bounding box center [249, 582] width 11 height 11
radio input "true"
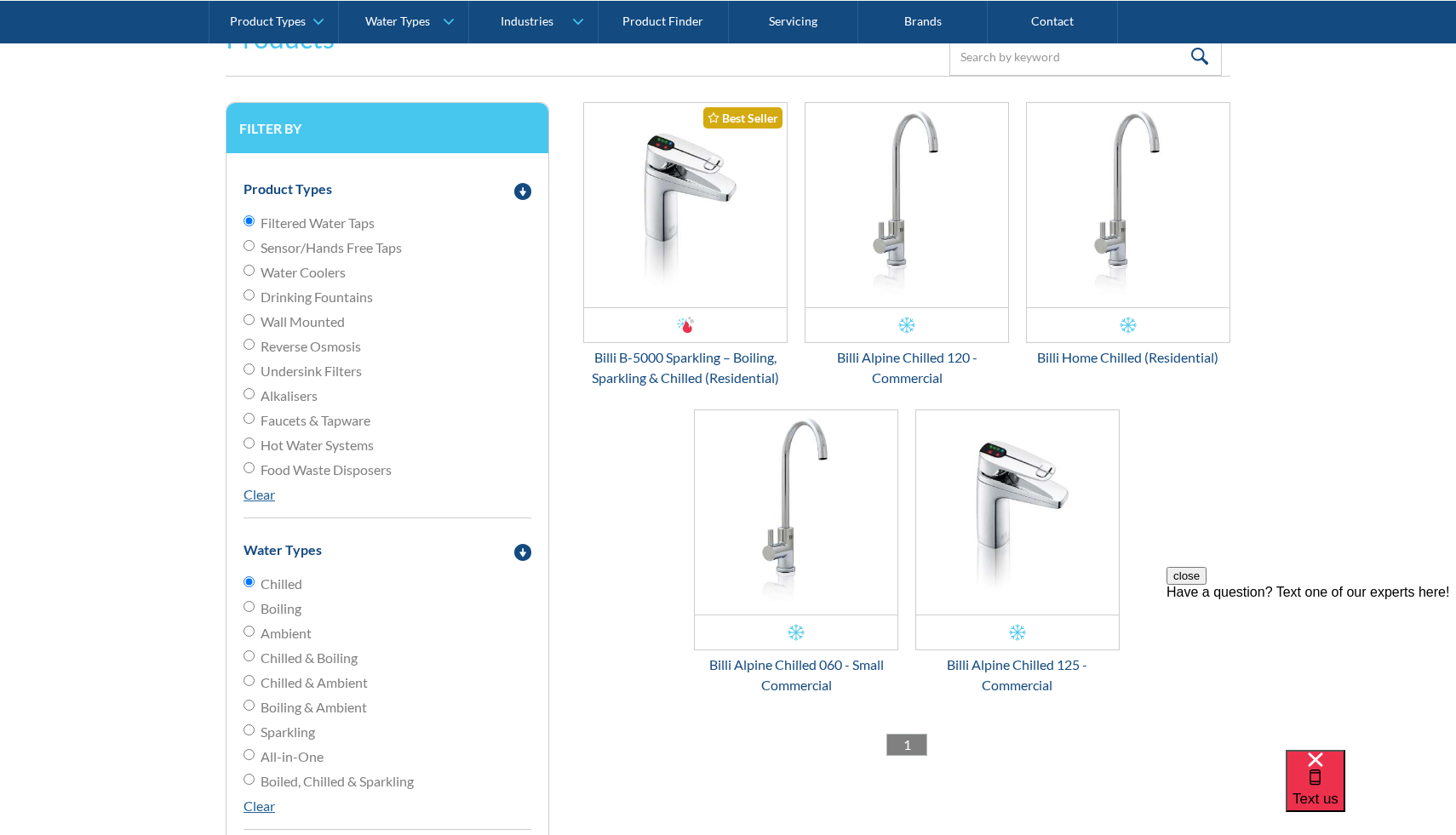
click at [248, 606] on input "Boiling" at bounding box center [249, 607] width 11 height 11
radio input "true"
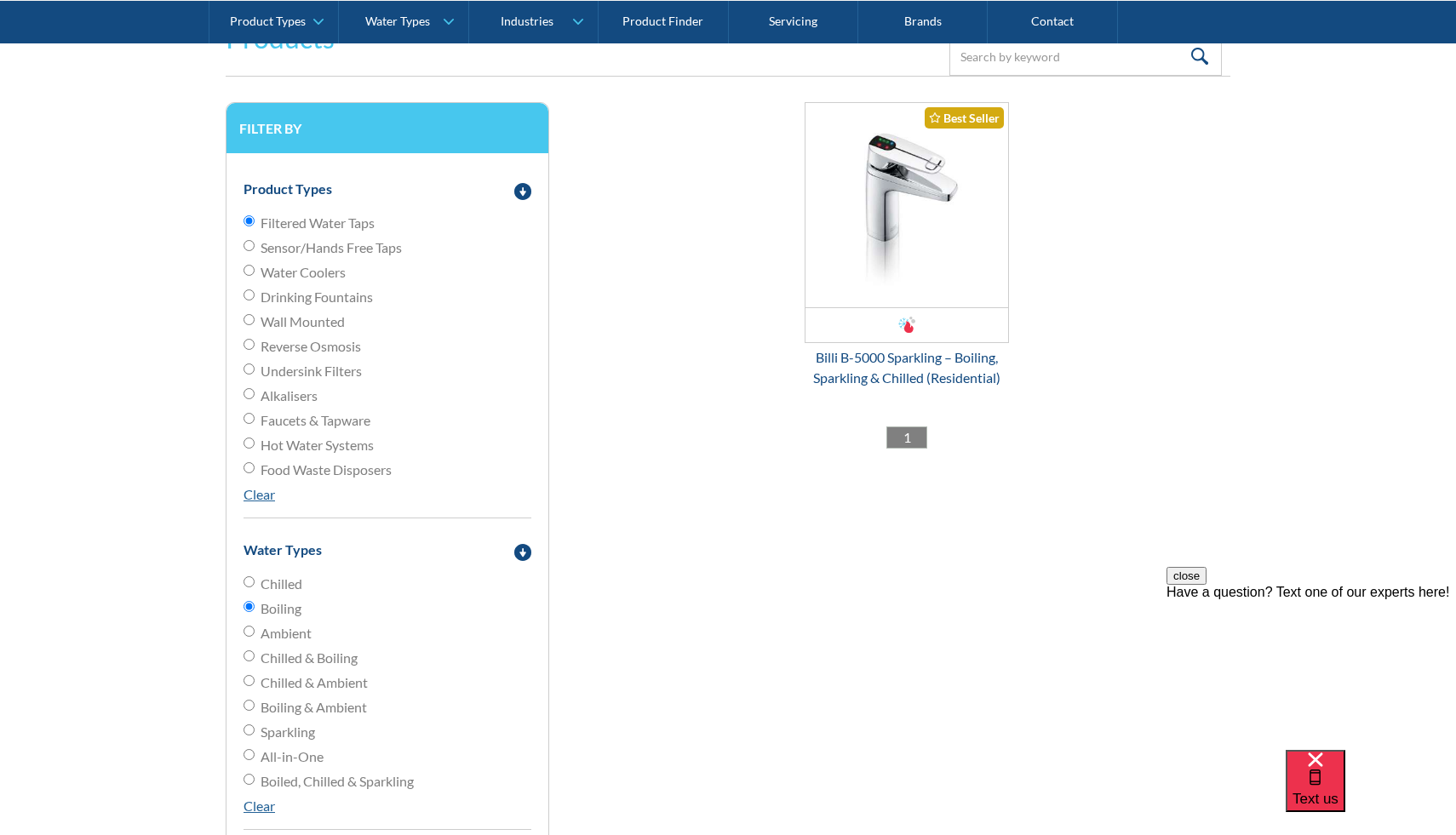
click at [249, 725] on input "Sparkling" at bounding box center [249, 730] width 11 height 11
radio input "true"
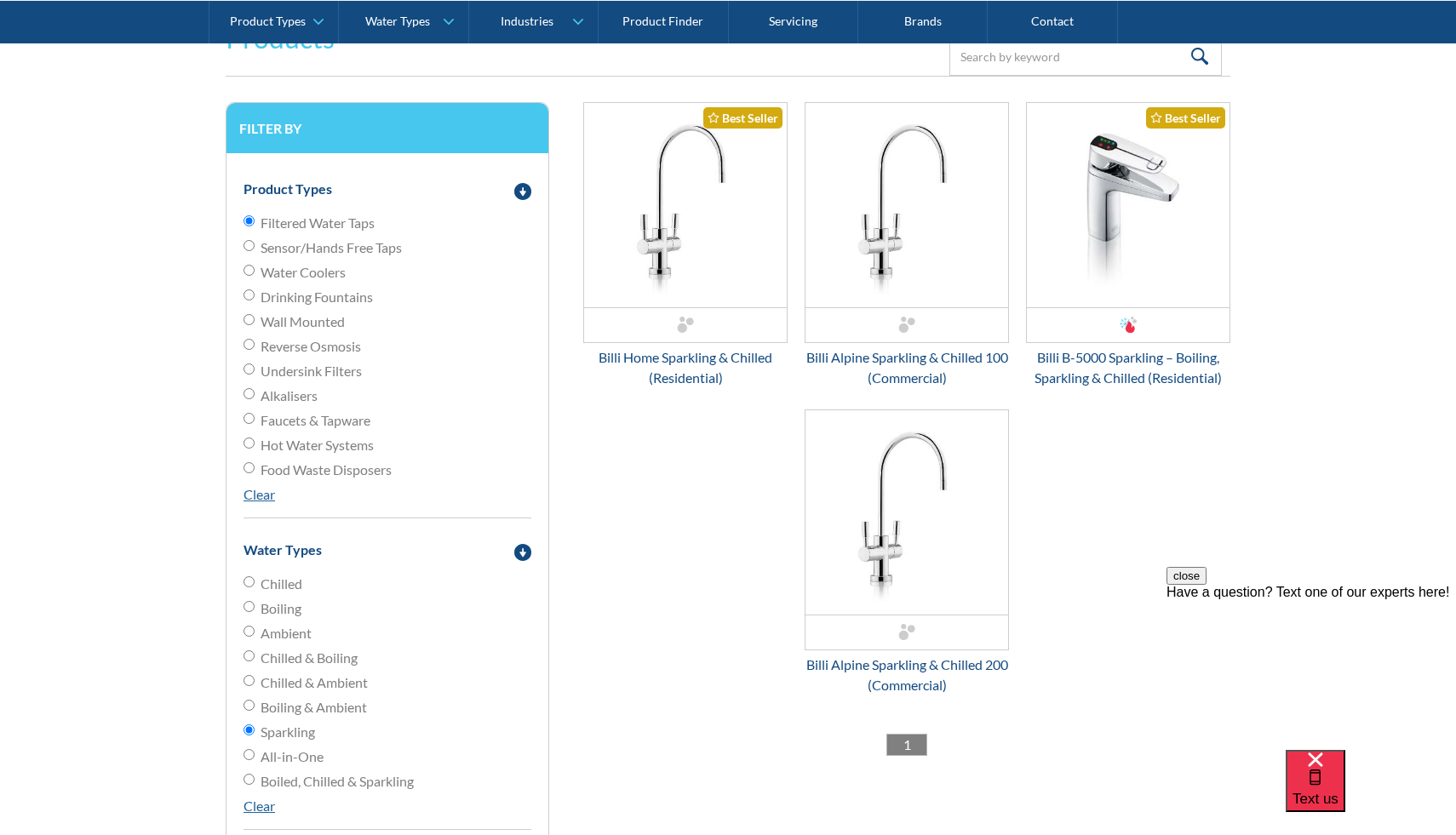
click at [249, 777] on input "Boiled, Chilled & Sparkling" at bounding box center [249, 780] width 11 height 11
radio input "true"
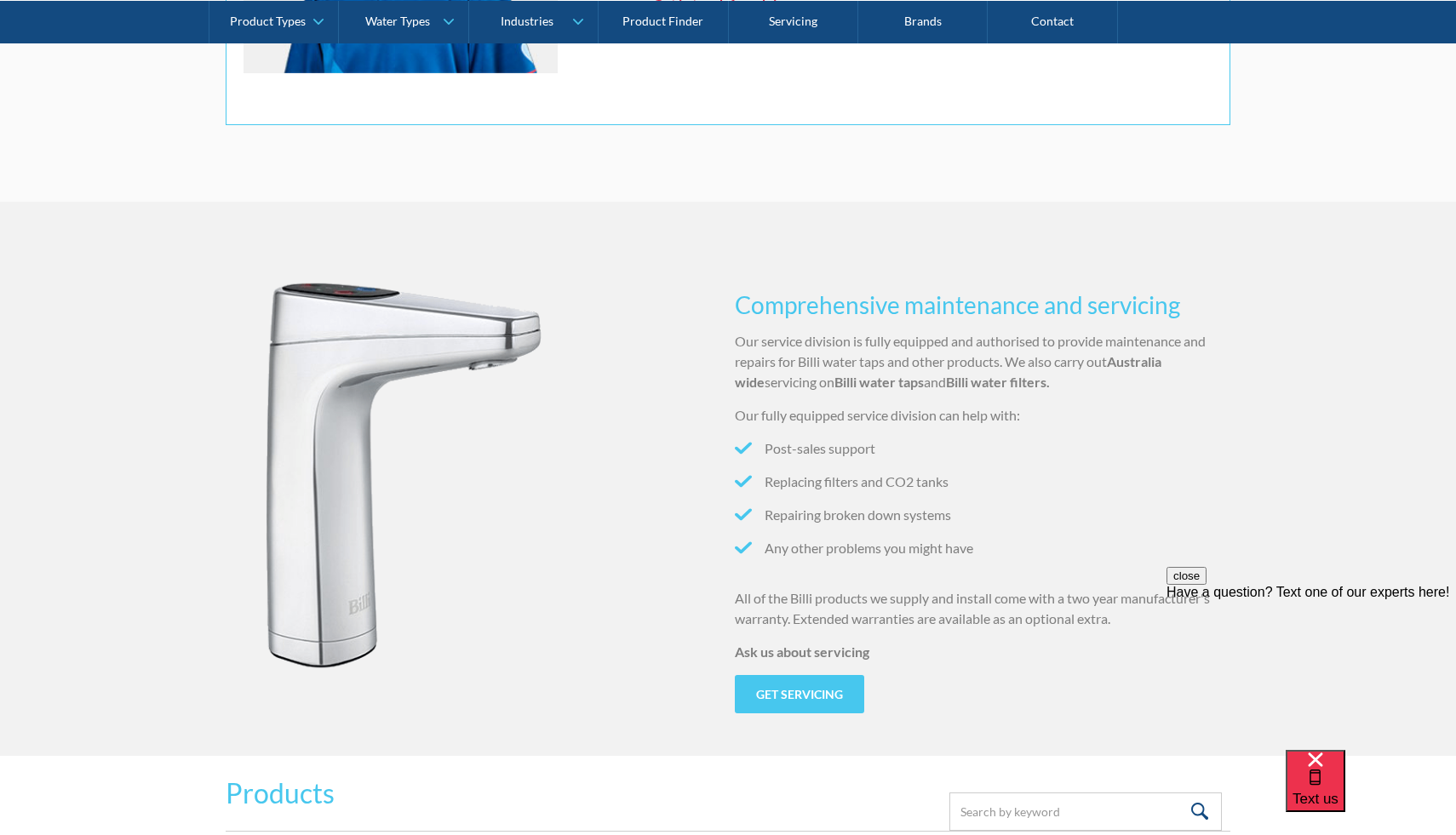
scroll to position [1507, 0]
